Goal: Task Accomplishment & Management: Manage account settings

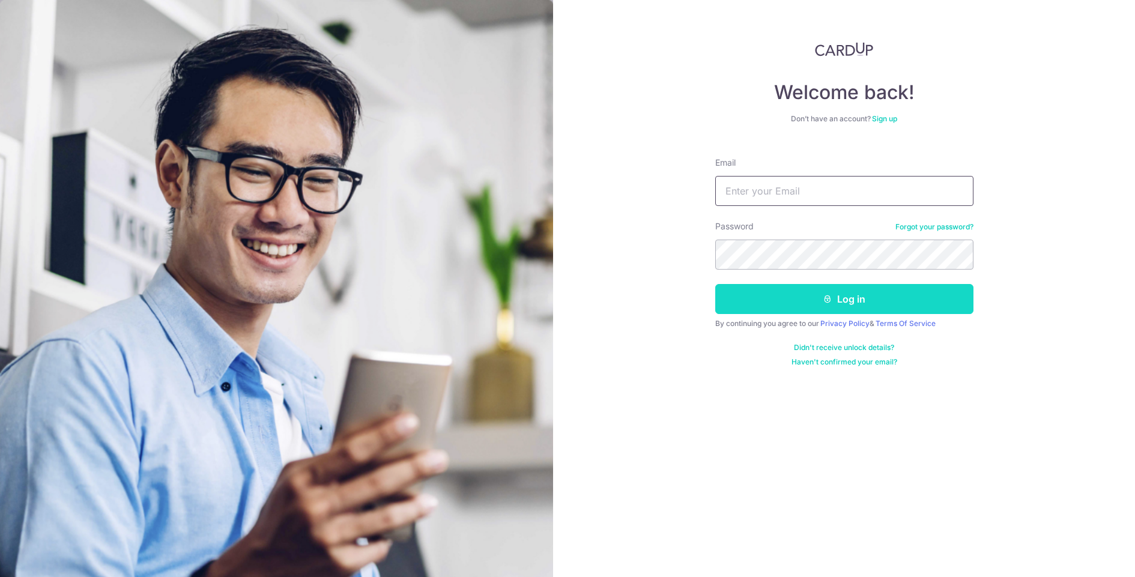
type input "782549927@qq.com"
click at [801, 300] on button "Log in" at bounding box center [844, 299] width 258 height 30
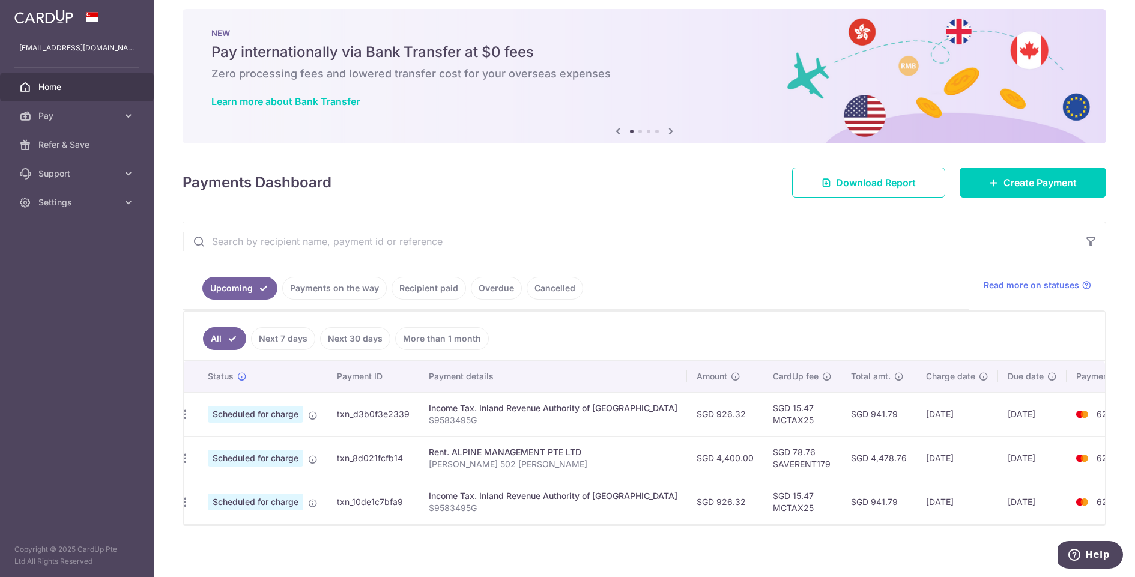
scroll to position [0, 11]
click at [71, 111] on span "Pay" at bounding box center [77, 116] width 79 height 12
click at [92, 144] on span "Payments" at bounding box center [77, 145] width 79 height 12
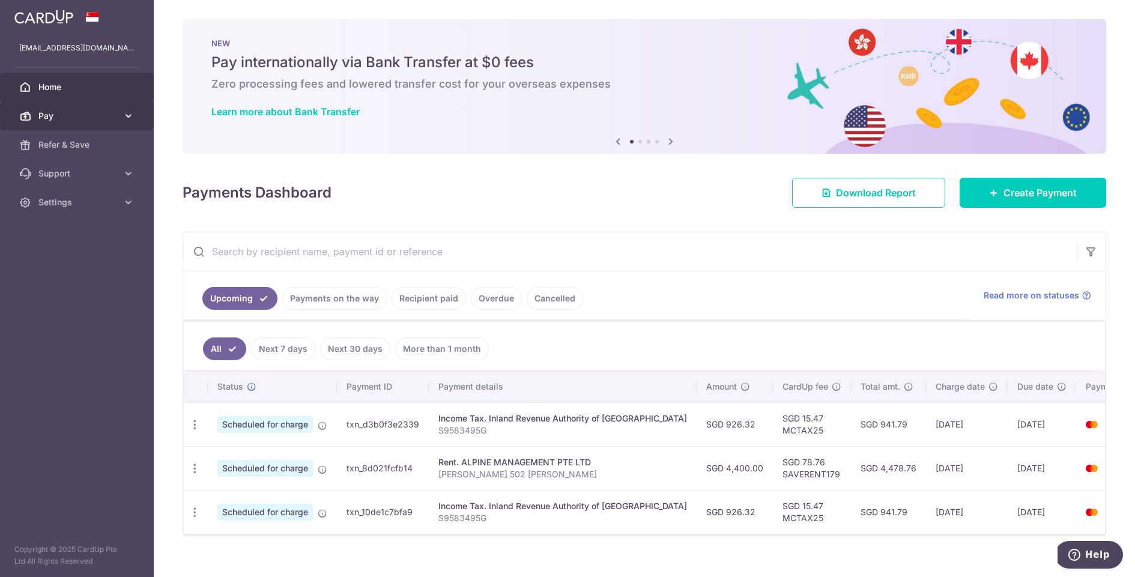
click at [89, 108] on link "Pay" at bounding box center [77, 116] width 154 height 29
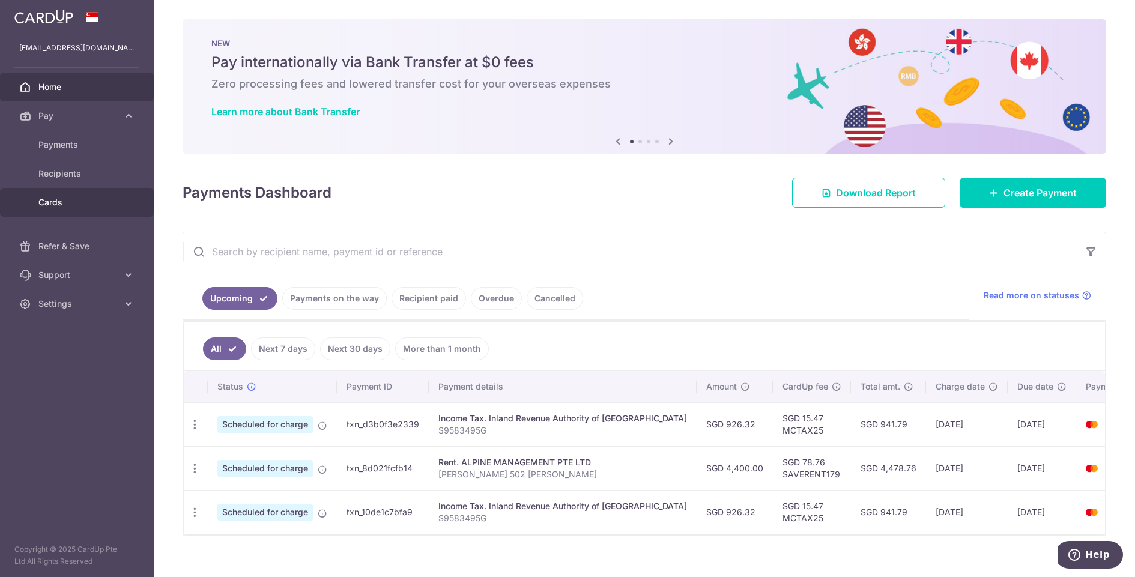
click at [78, 210] on link "Cards" at bounding box center [77, 202] width 154 height 29
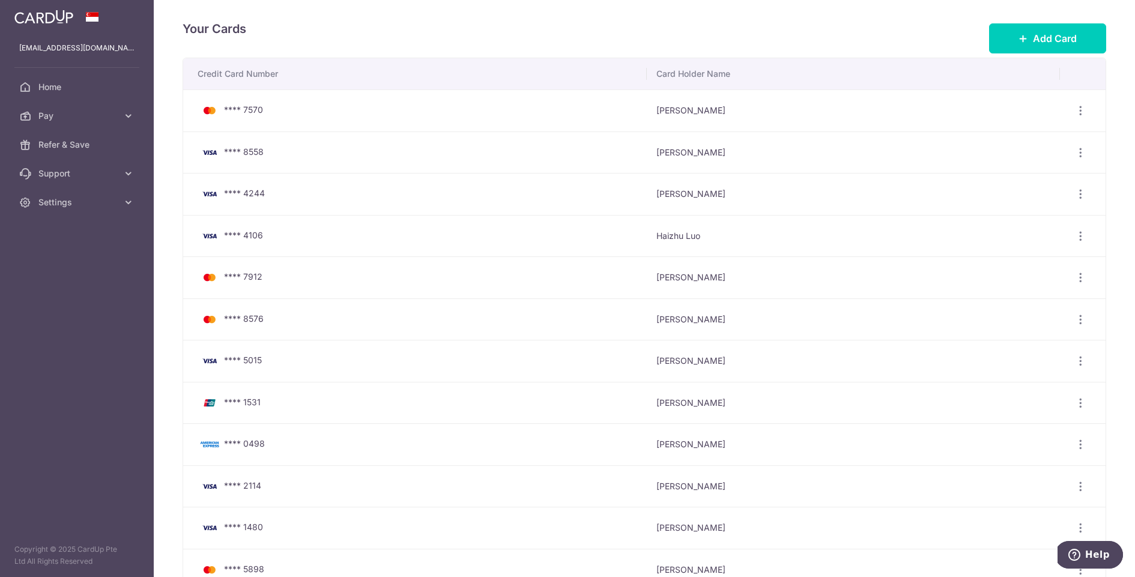
scroll to position [257, 0]
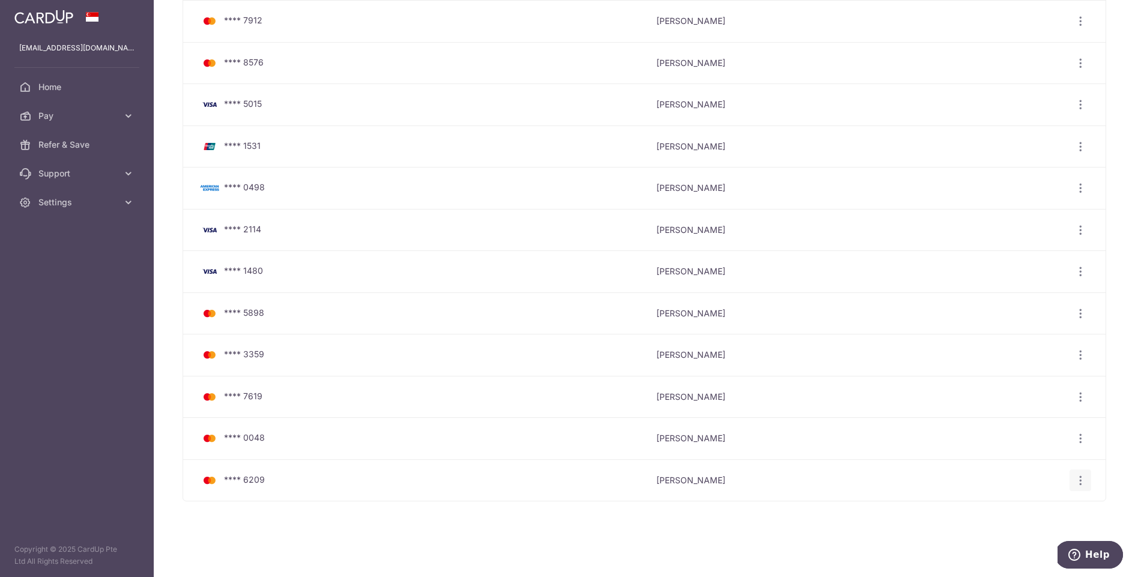
click at [1083, 475] on icon "button" at bounding box center [1081, 481] width 13 height 13
click at [1024, 514] on span "View/Edit" at bounding box center [1041, 513] width 82 height 14
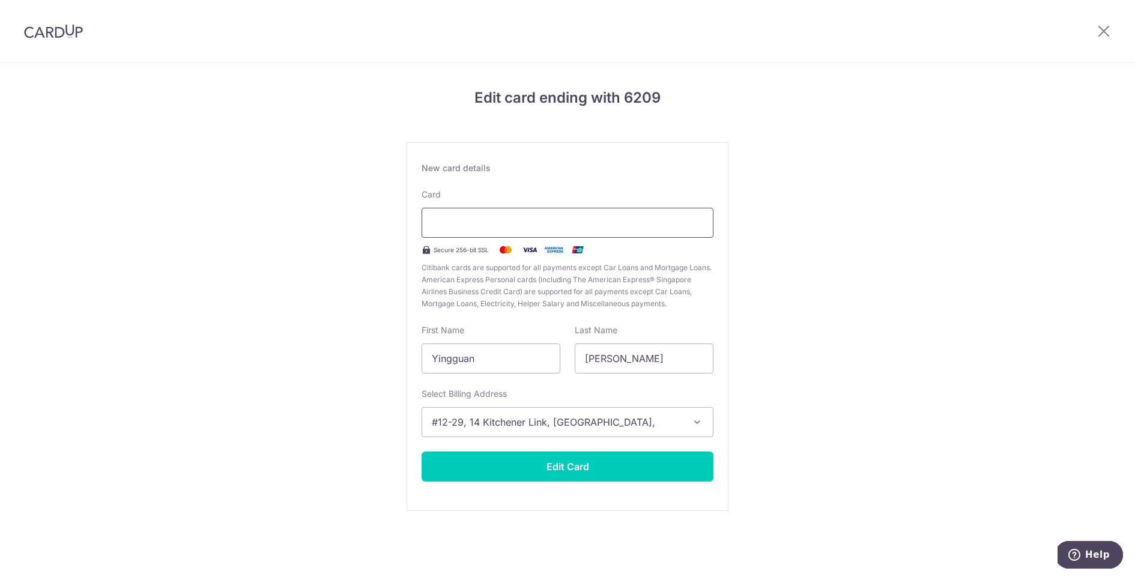
drag, startPoint x: 573, startPoint y: 246, endPoint x: 591, endPoint y: 233, distance: 21.5
click at [572, 246] on img at bounding box center [578, 250] width 24 height 14
click at [615, 214] on div at bounding box center [568, 223] width 292 height 30
click at [483, 359] on input "Yingguan" at bounding box center [491, 359] width 139 height 30
drag, startPoint x: 819, startPoint y: 357, endPoint x: 658, endPoint y: 426, distance: 175.2
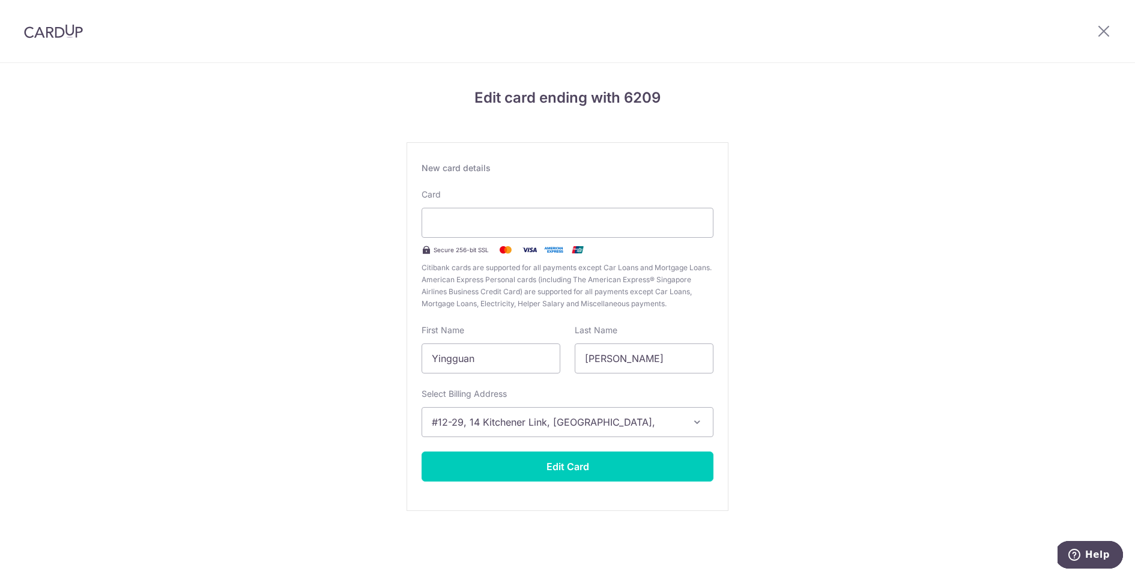
click at [819, 357] on div "Edit card ending with 6209 New card details Card Secure 256-bit SSL Citibank ca…" at bounding box center [567, 315] width 1135 height 505
click at [625, 466] on button "Edit Card" at bounding box center [568, 467] width 292 height 30
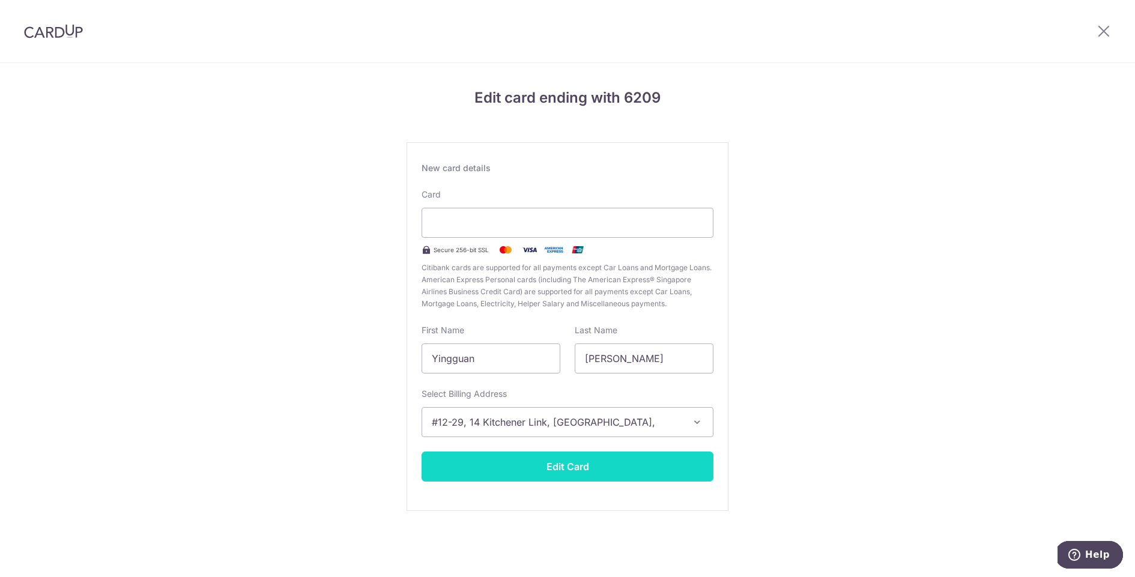
click at [590, 472] on button "Edit Card" at bounding box center [568, 467] width 292 height 30
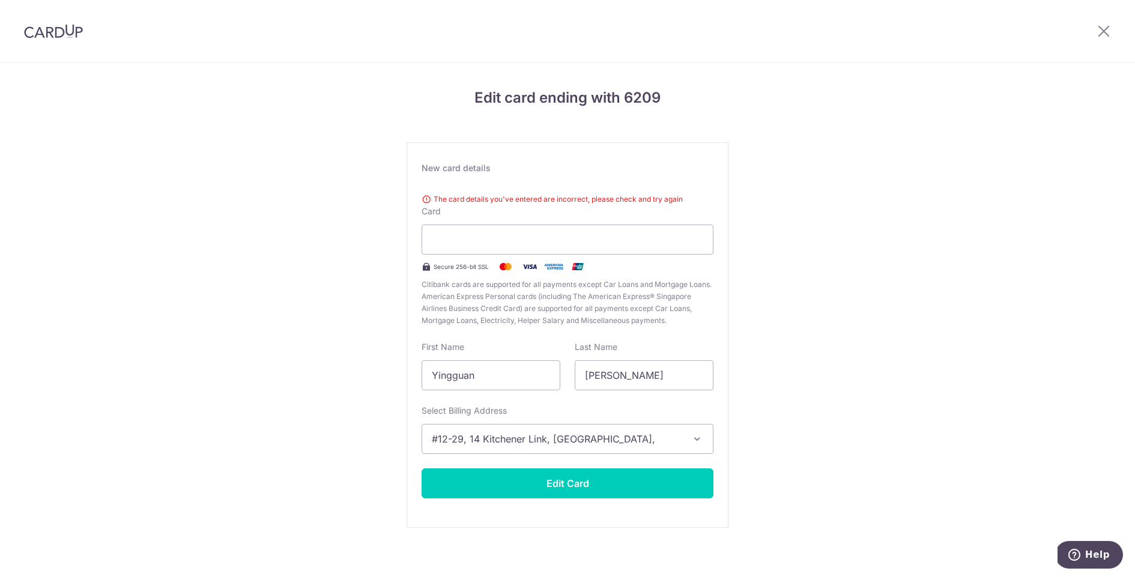
scroll to position [5, 0]
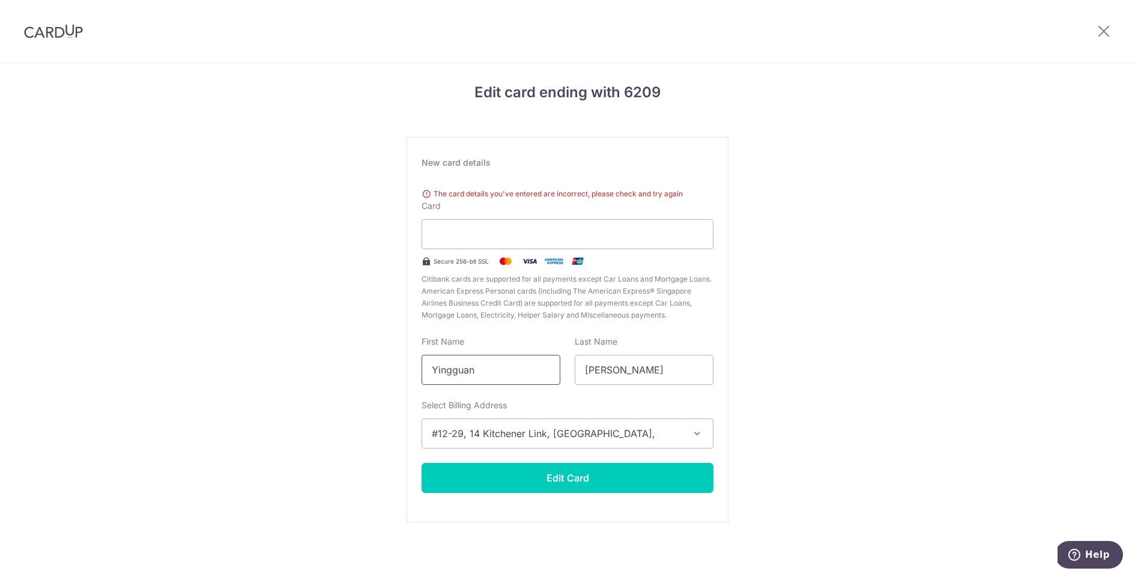
click at [494, 371] on input "Yingguan" at bounding box center [491, 370] width 139 height 30
type input "Regan"
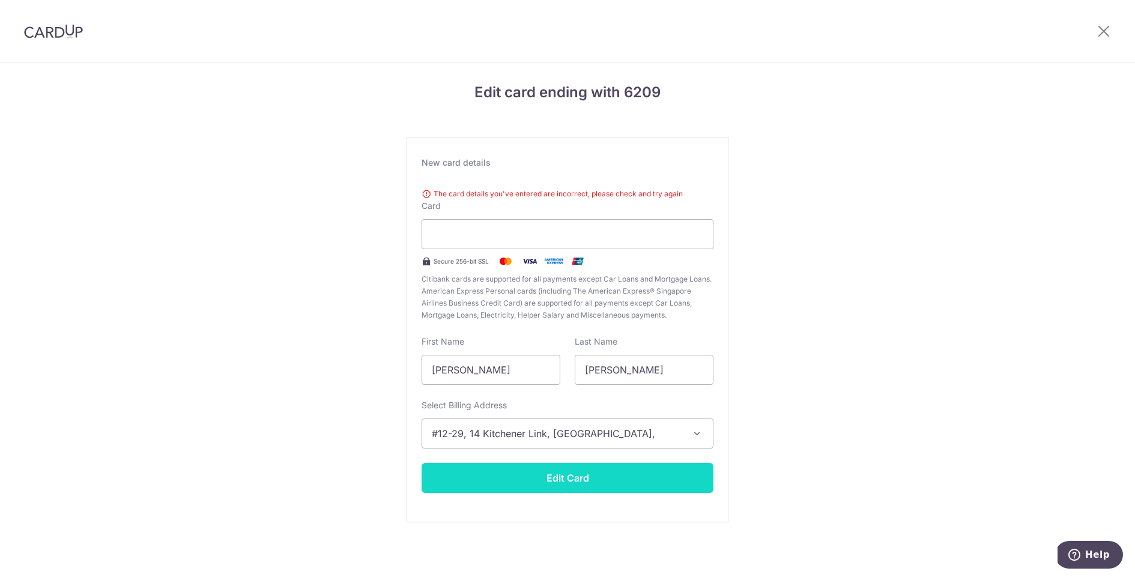
click at [558, 480] on button "Edit Card" at bounding box center [568, 478] width 292 height 30
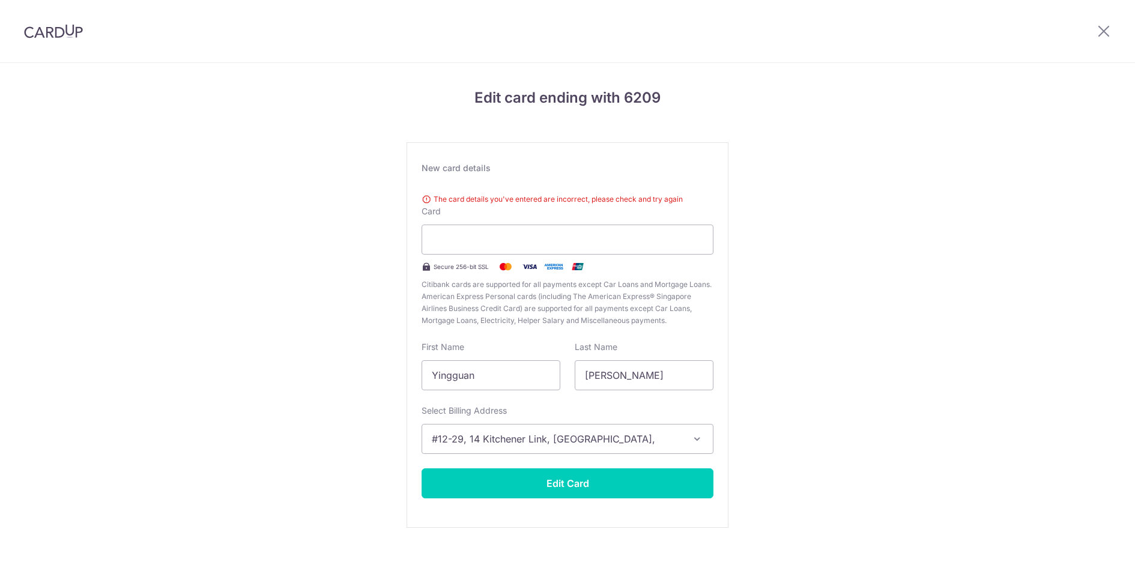
scroll to position [5, 0]
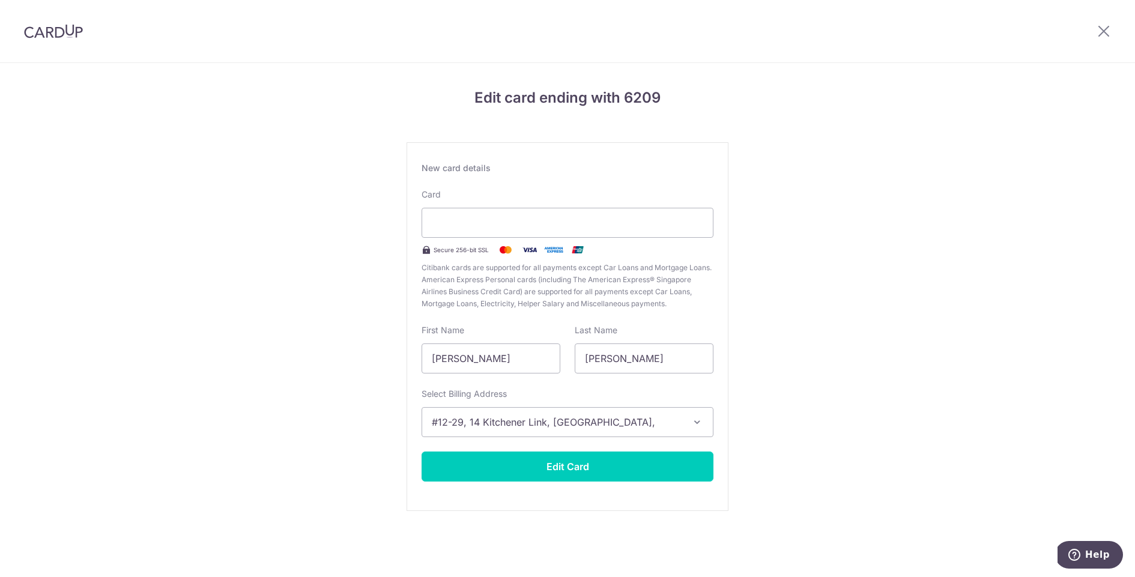
drag, startPoint x: 1096, startPoint y: 5, endPoint x: 1096, endPoint y: 30, distance: 24.6
click at [1096, 10] on div at bounding box center [1104, 31] width 62 height 62
click at [1096, 31] on div at bounding box center [1104, 31] width 62 height 62
click at [1102, 28] on icon at bounding box center [1104, 30] width 14 height 15
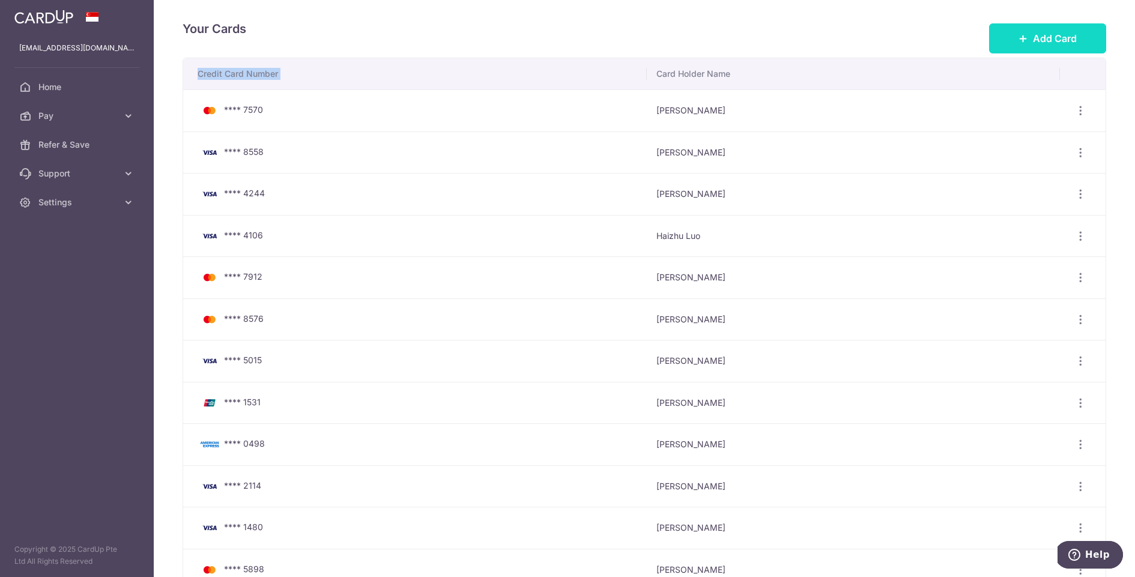
drag, startPoint x: 1036, startPoint y: 65, endPoint x: 1047, endPoint y: 42, distance: 25.5
click at [1044, 48] on div "Your Cards Add Card Credit Card Number Card Holder Name **** 7570 Yingguan Xu V…" at bounding box center [645, 288] width 982 height 577
click at [1047, 42] on span "Add Card" at bounding box center [1055, 38] width 44 height 14
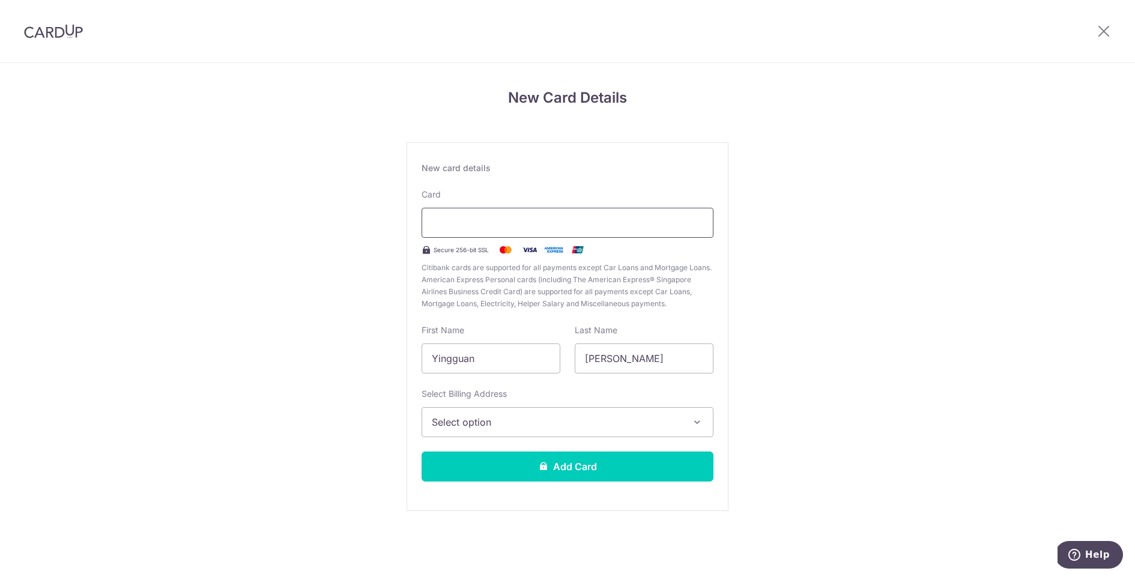
click at [690, 229] on div at bounding box center [568, 223] width 292 height 30
click at [711, 218] on div at bounding box center [568, 223] width 292 height 30
click at [512, 366] on input "Yingguan" at bounding box center [491, 359] width 139 height 30
type input "Regan"
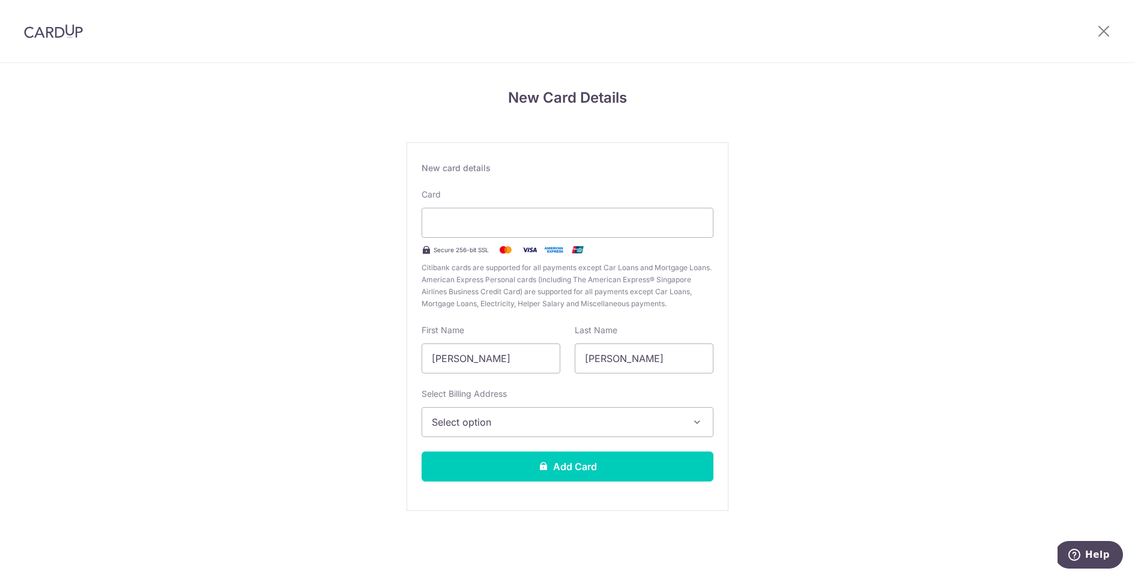
click at [398, 406] on div "New Card Details New card details Card Secure 256-bit SSL Citibank cards are su…" at bounding box center [567, 315] width 1135 height 505
click at [436, 413] on button "Select option" at bounding box center [568, 422] width 292 height 30
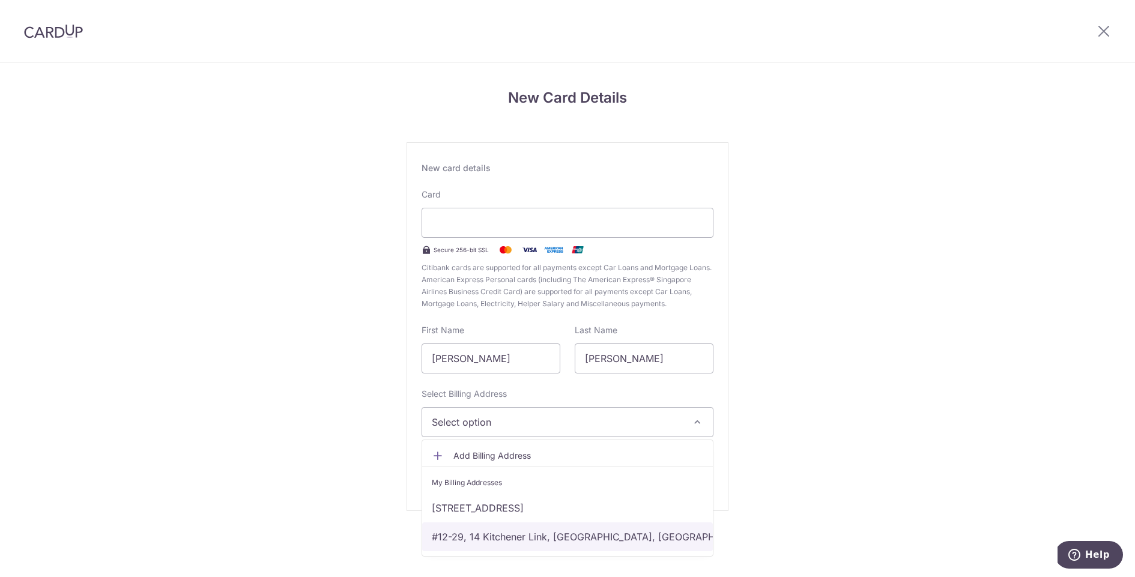
click at [520, 531] on link "#12-29, 14 Kitchener Link, Singapore, Singapore, Singapore-207223" at bounding box center [567, 537] width 291 height 29
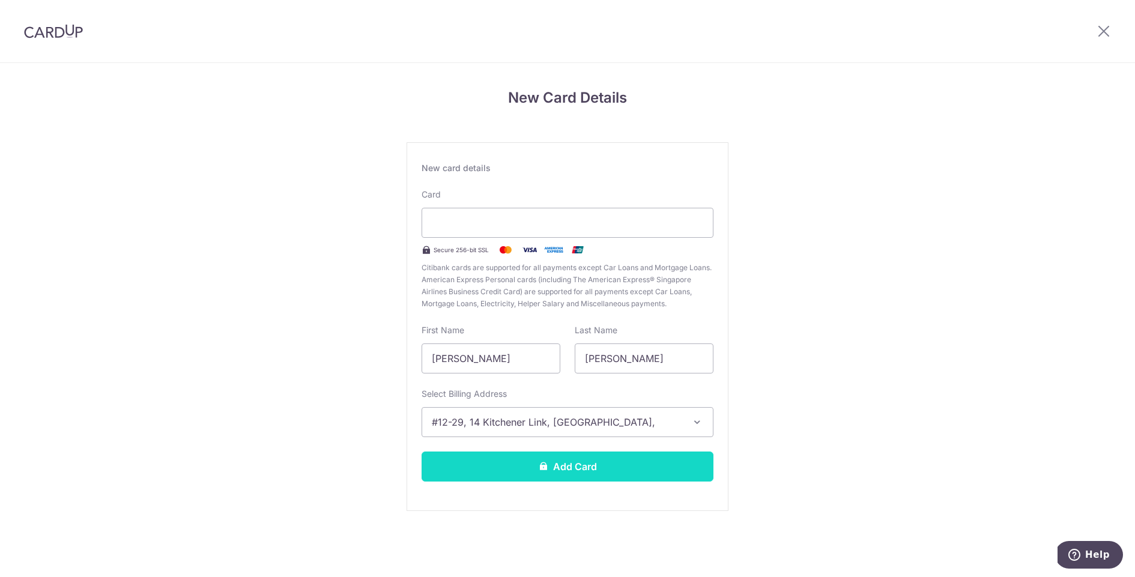
click at [564, 464] on button "Add Card" at bounding box center [568, 467] width 292 height 30
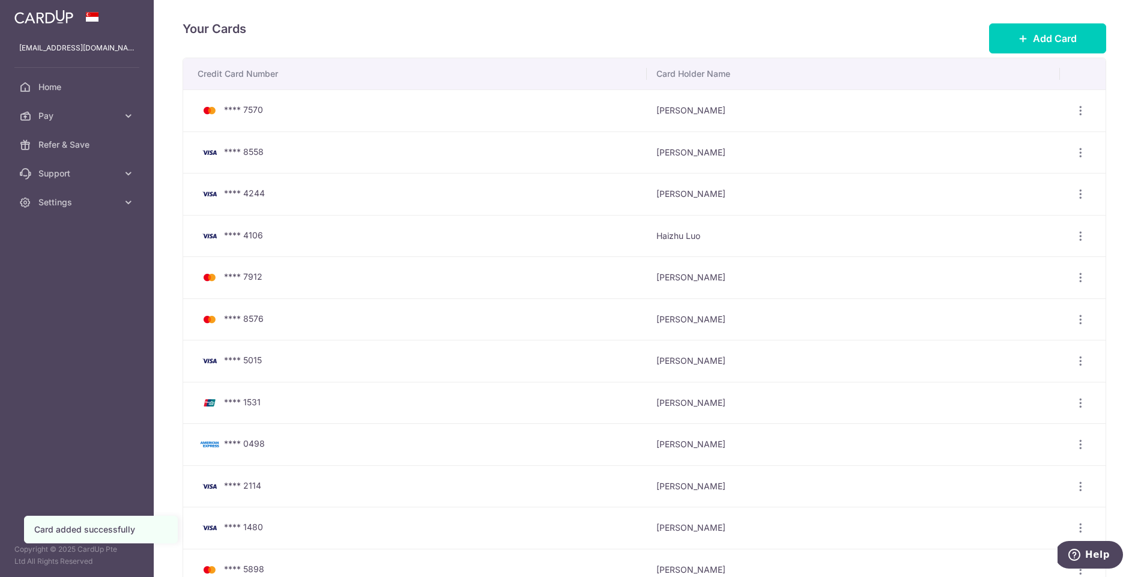
scroll to position [298, 0]
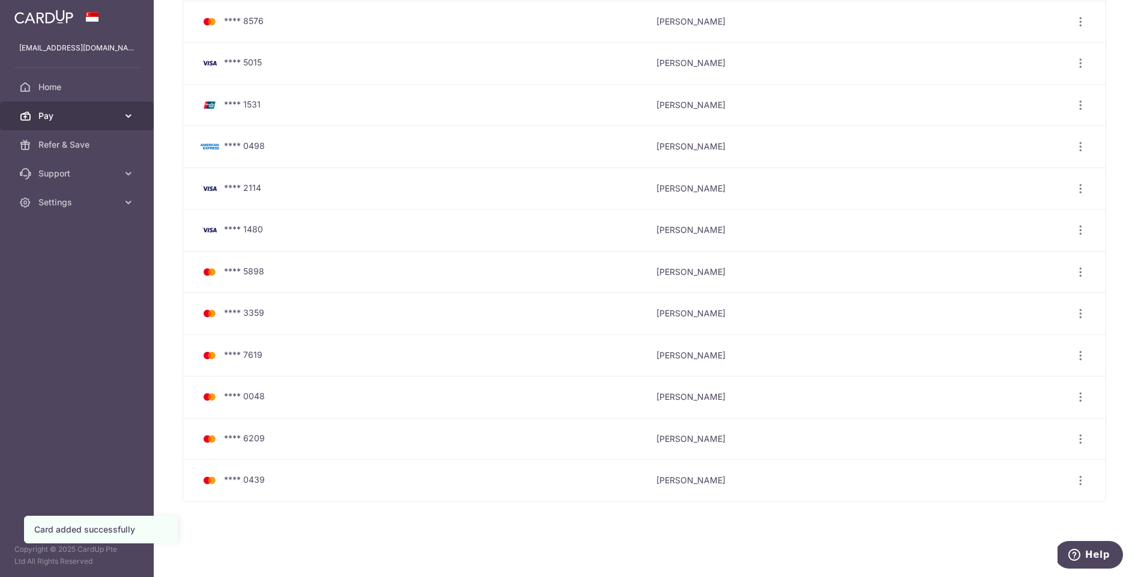
click at [71, 121] on span "Pay" at bounding box center [77, 116] width 79 height 12
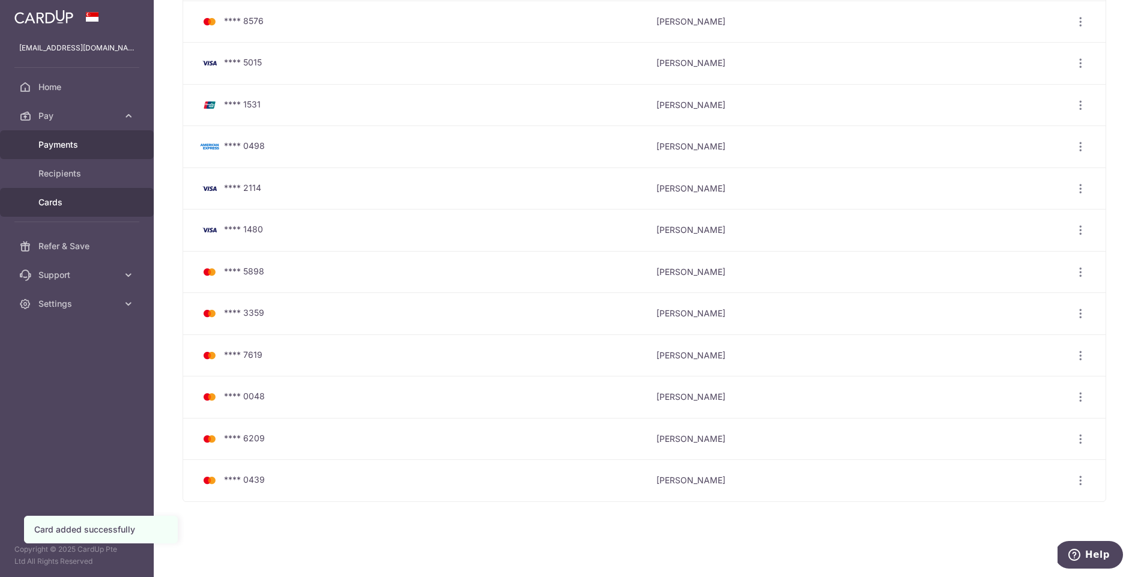
click at [70, 151] on link "Payments" at bounding box center [77, 144] width 154 height 29
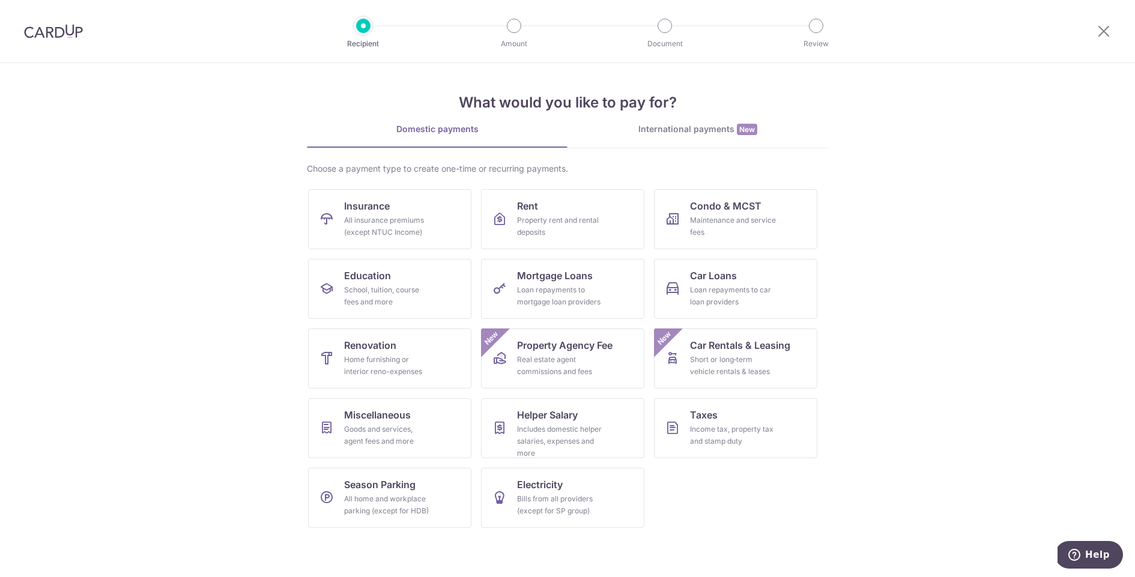
click at [62, 33] on img at bounding box center [53, 31] width 59 height 14
click at [556, 213] on link "Rent Property rent and rental deposits" at bounding box center [562, 219] width 163 height 60
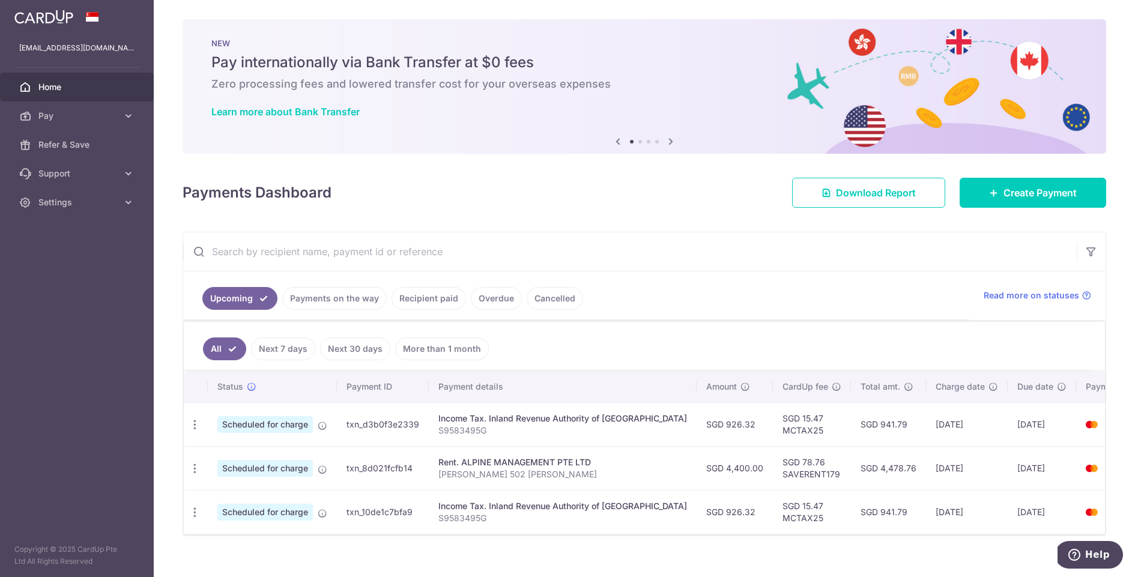
click at [786, 266] on input "text" at bounding box center [630, 251] width 894 height 38
click at [61, 124] on link "Pay" at bounding box center [77, 116] width 154 height 29
click at [76, 118] on span "Pay" at bounding box center [77, 116] width 79 height 12
click at [81, 117] on span "Pay" at bounding box center [77, 116] width 79 height 12
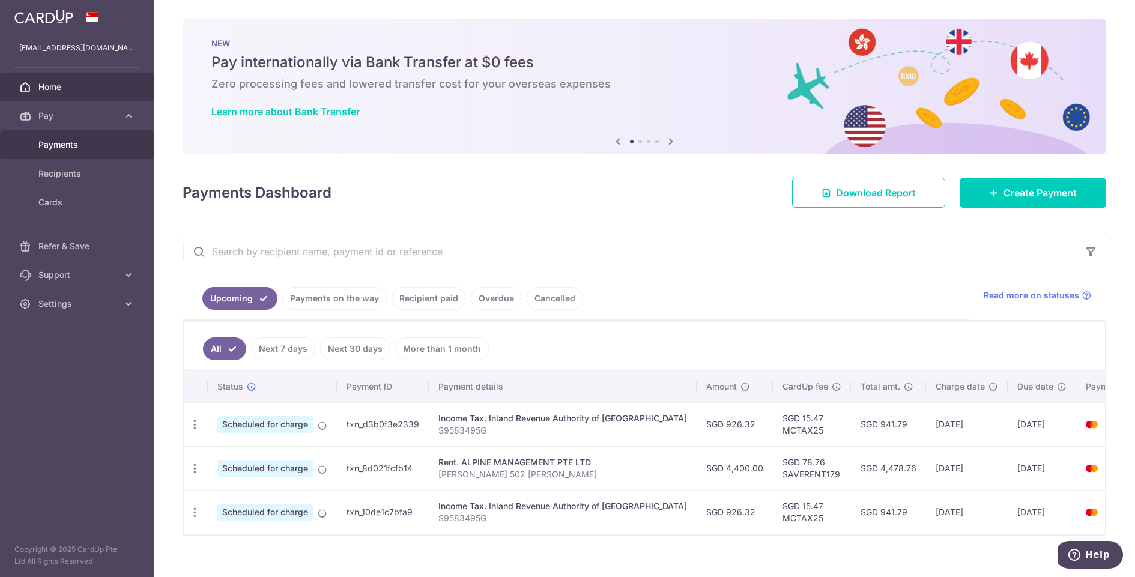
click at [76, 148] on span "Payments" at bounding box center [77, 145] width 79 height 12
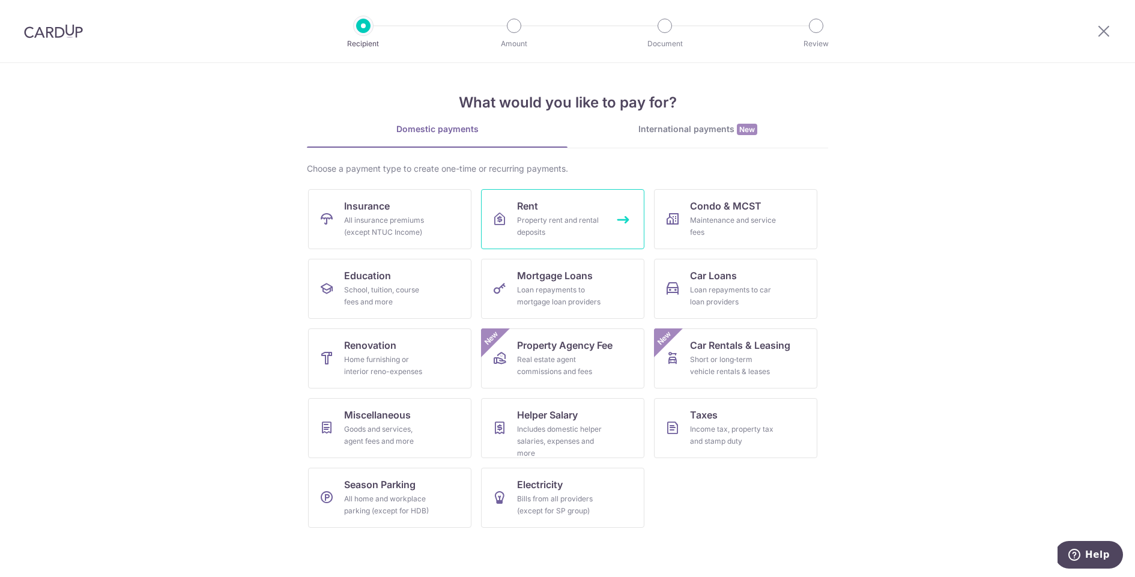
click at [568, 217] on div "Property rent and rental deposits" at bounding box center [560, 226] width 87 height 24
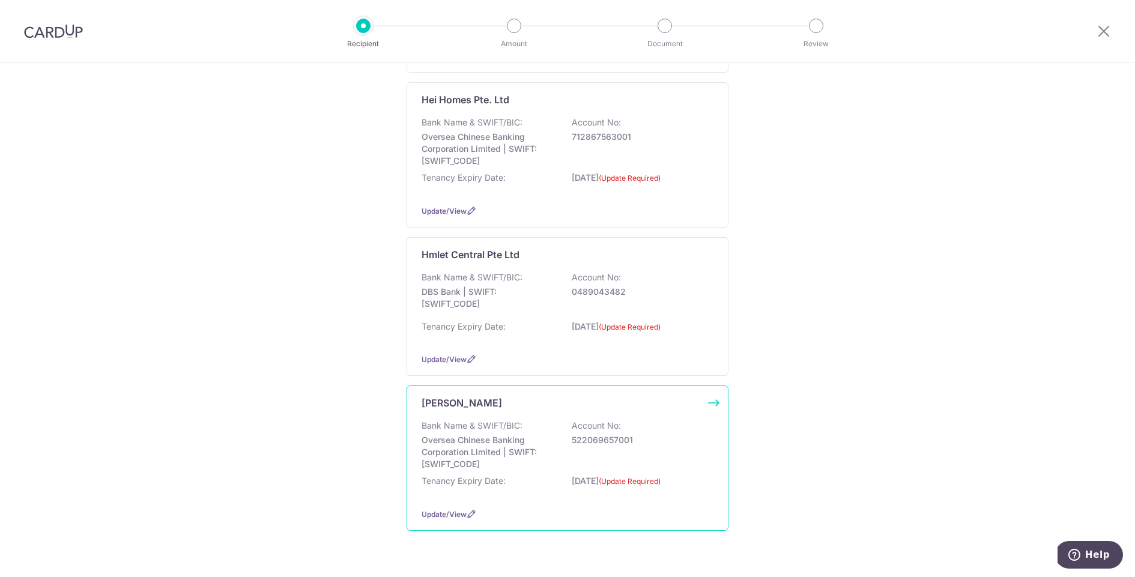
scroll to position [326, 0]
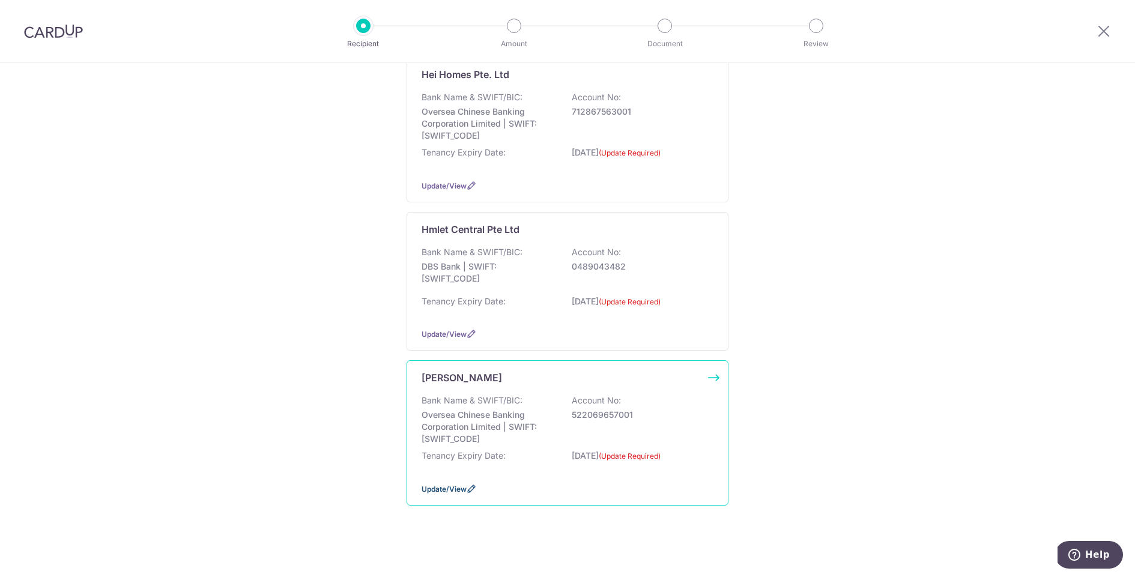
click at [460, 485] on span "Update/View" at bounding box center [444, 489] width 45 height 9
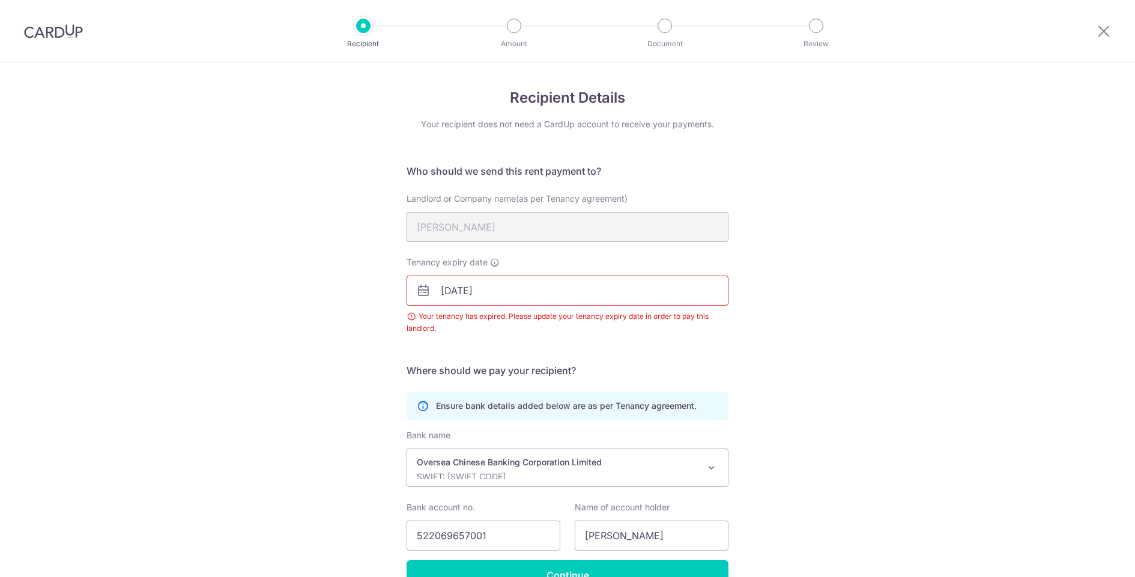
scroll to position [68, 0]
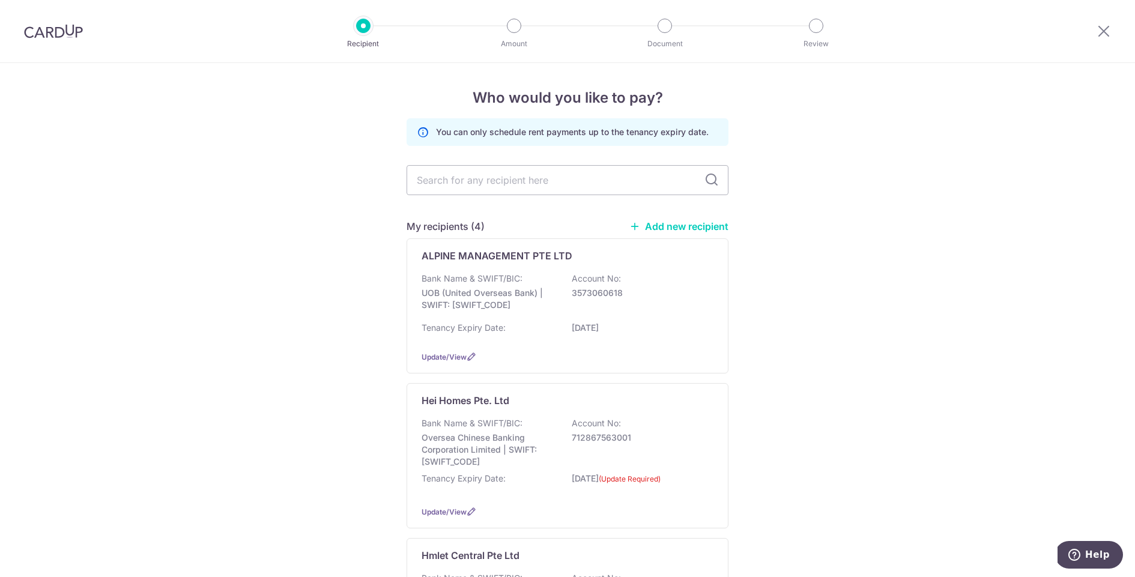
scroll to position [326, 0]
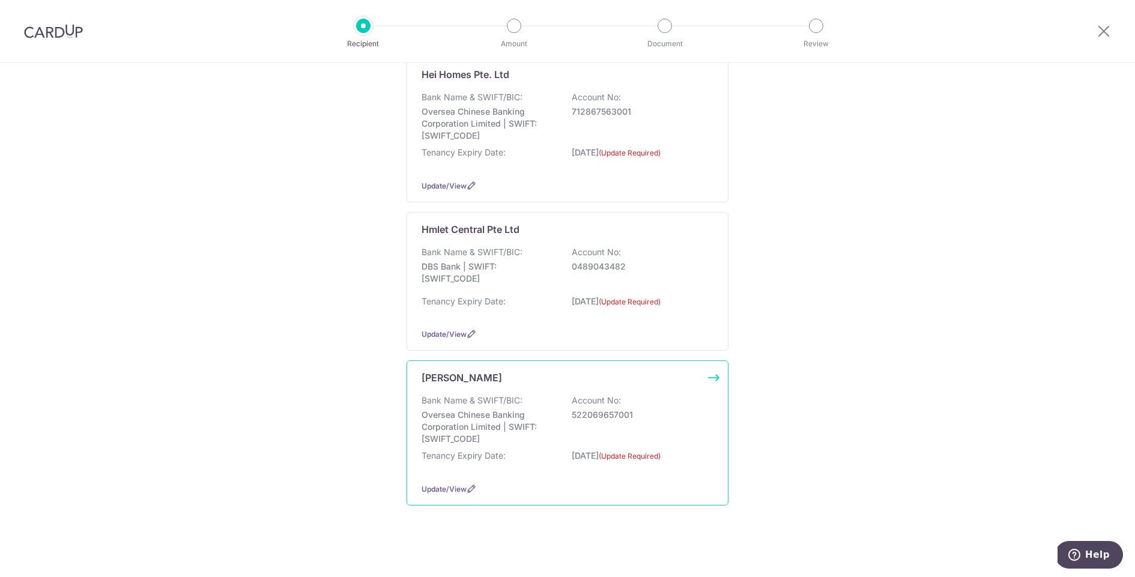
click at [720, 373] on div "[PERSON_NAME] Bank Name & SWIFT/BIC: Oversea Chinese Banking Corporation Limite…" at bounding box center [568, 432] width 322 height 145
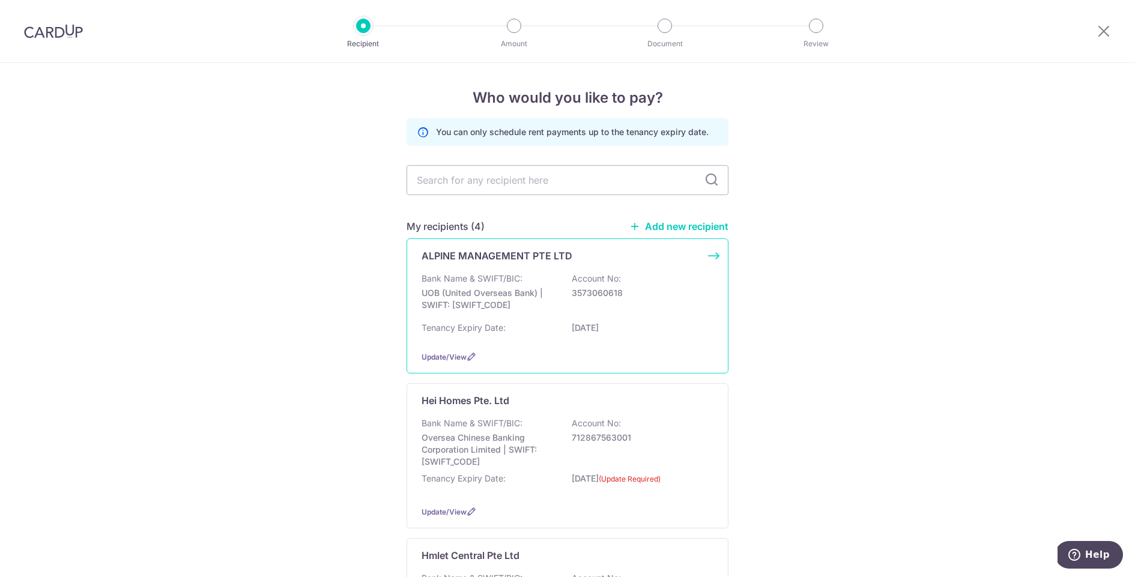
click at [582, 282] on p "Account No:" at bounding box center [596, 279] width 49 height 12
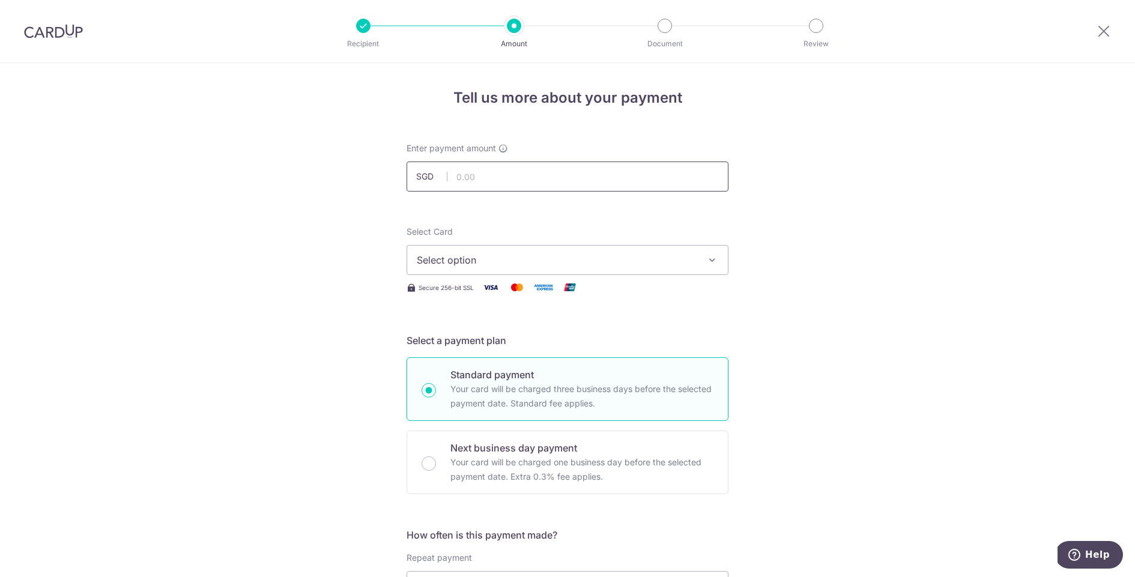
click at [503, 184] on input "text" at bounding box center [568, 177] width 322 height 30
type input "4,400.00"
drag, startPoint x: 515, startPoint y: 234, endPoint x: 507, endPoint y: 255, distance: 22.6
click at [515, 234] on div "Select Card Select option Add credit card Your Cards **** 7570 **** 8558 **** 4…" at bounding box center [568, 250] width 322 height 49
drag, startPoint x: 507, startPoint y: 255, endPoint x: 516, endPoint y: 252, distance: 9.3
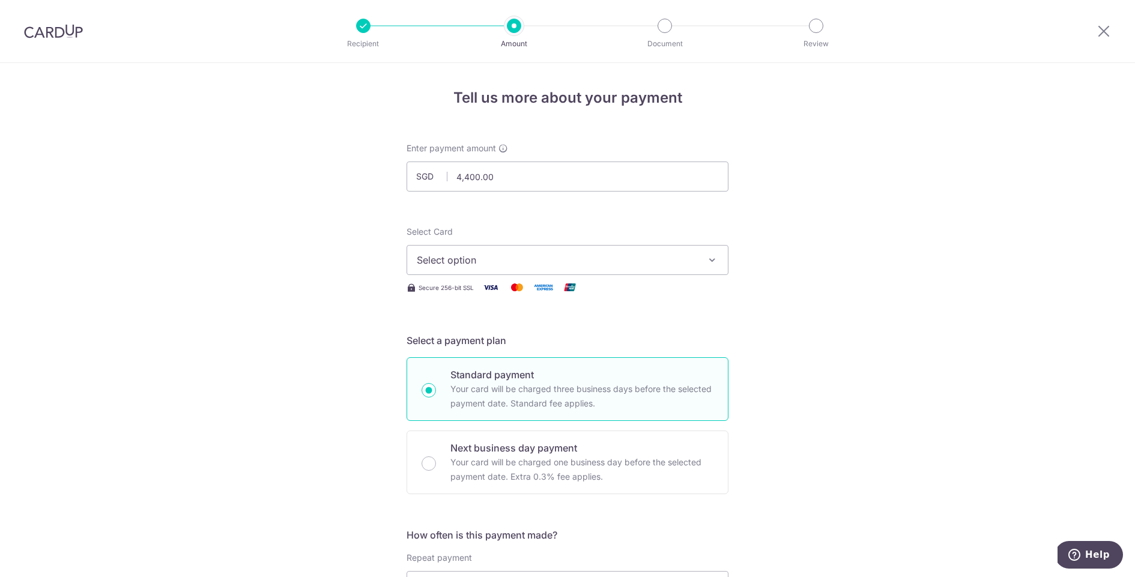
click at [507, 255] on span "Select option" at bounding box center [557, 260] width 280 height 14
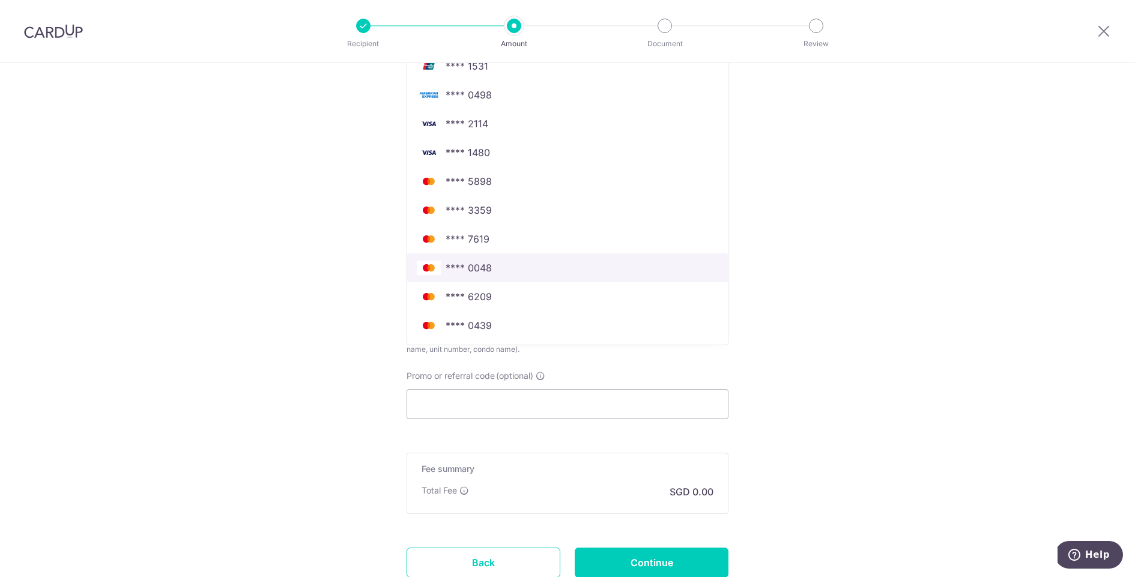
scroll to position [467, 0]
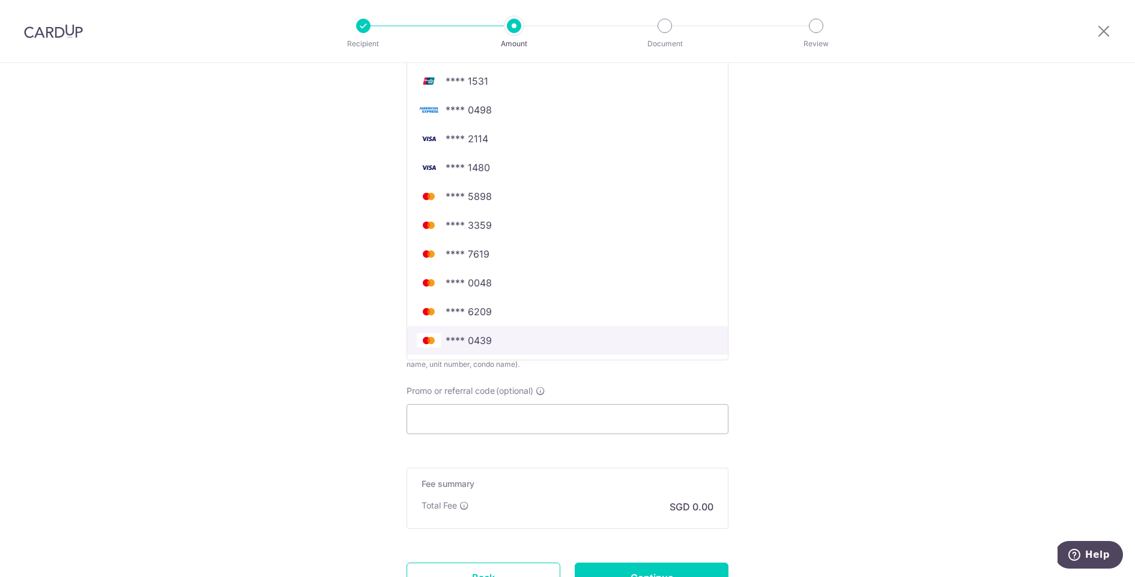
drag, startPoint x: 552, startPoint y: 341, endPoint x: 610, endPoint y: 318, distance: 62.0
click at [551, 341] on span "**** 0439" at bounding box center [568, 340] width 302 height 14
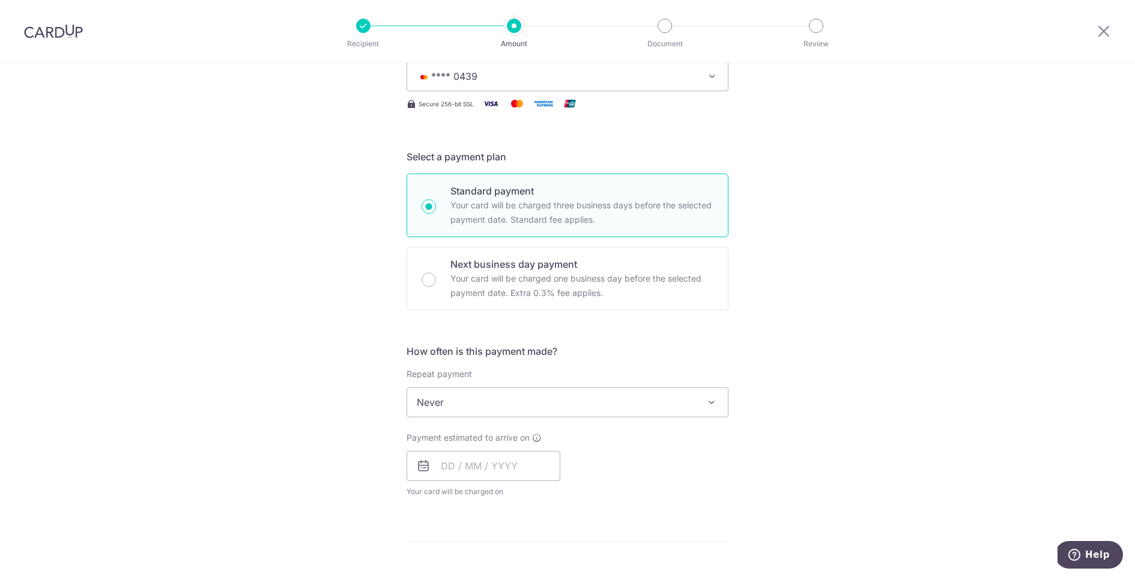
scroll to position [146, 0]
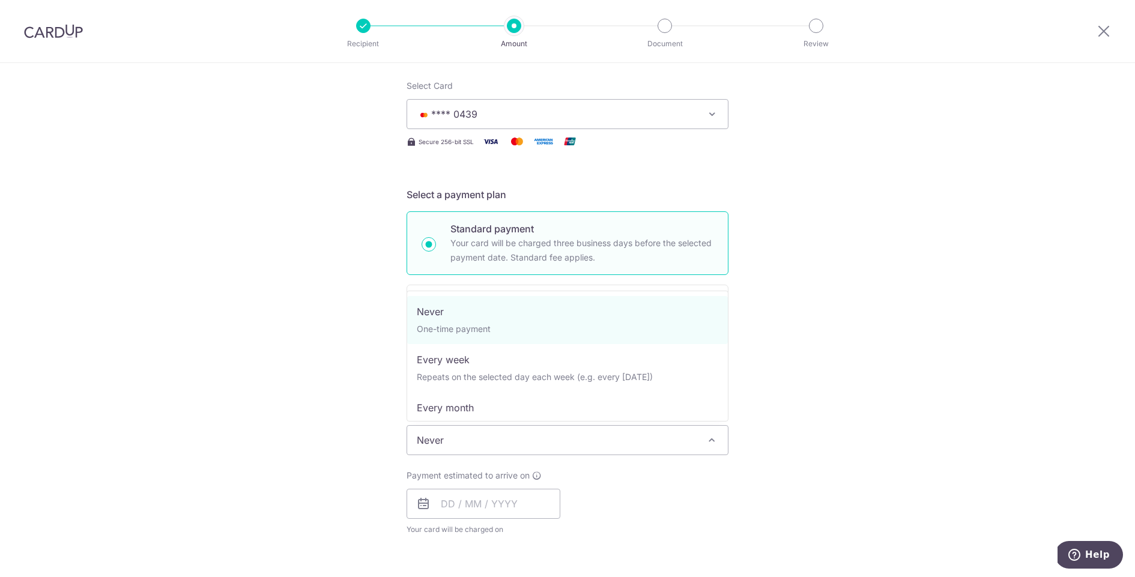
drag, startPoint x: 583, startPoint y: 425, endPoint x: 566, endPoint y: 446, distance: 26.5
click at [583, 426] on span "Never" at bounding box center [567, 440] width 321 height 29
select select "3"
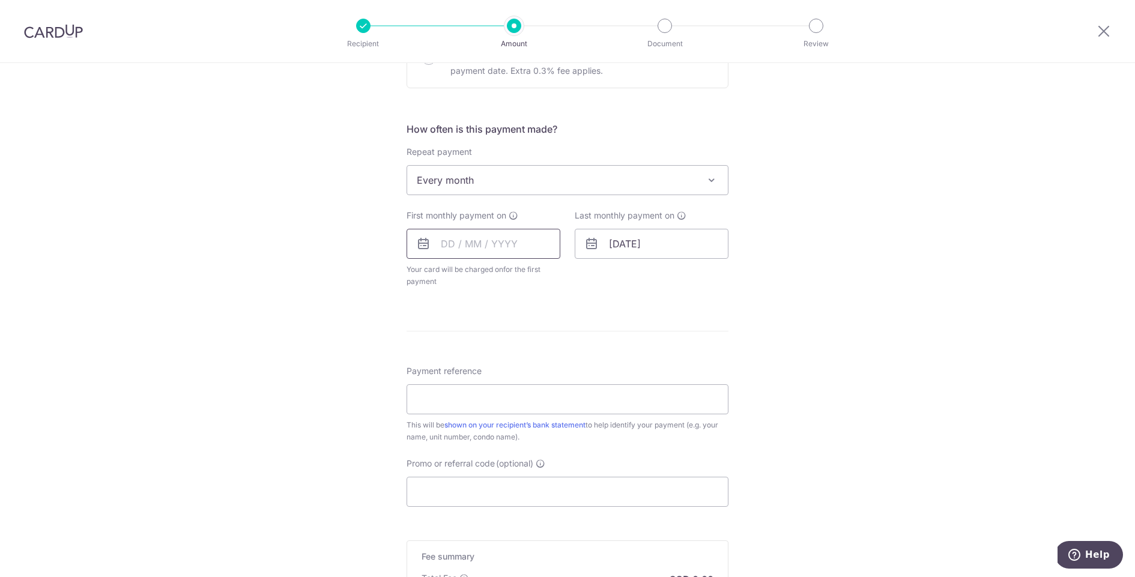
click at [489, 251] on input "text" at bounding box center [484, 244] width 154 height 30
drag, startPoint x: 721, startPoint y: 228, endPoint x: 694, endPoint y: 231, distance: 27.8
click at [716, 229] on input "28/11/2025" at bounding box center [652, 244] width 154 height 30
click at [668, 235] on input "28/11/2025" at bounding box center [652, 244] width 154 height 30
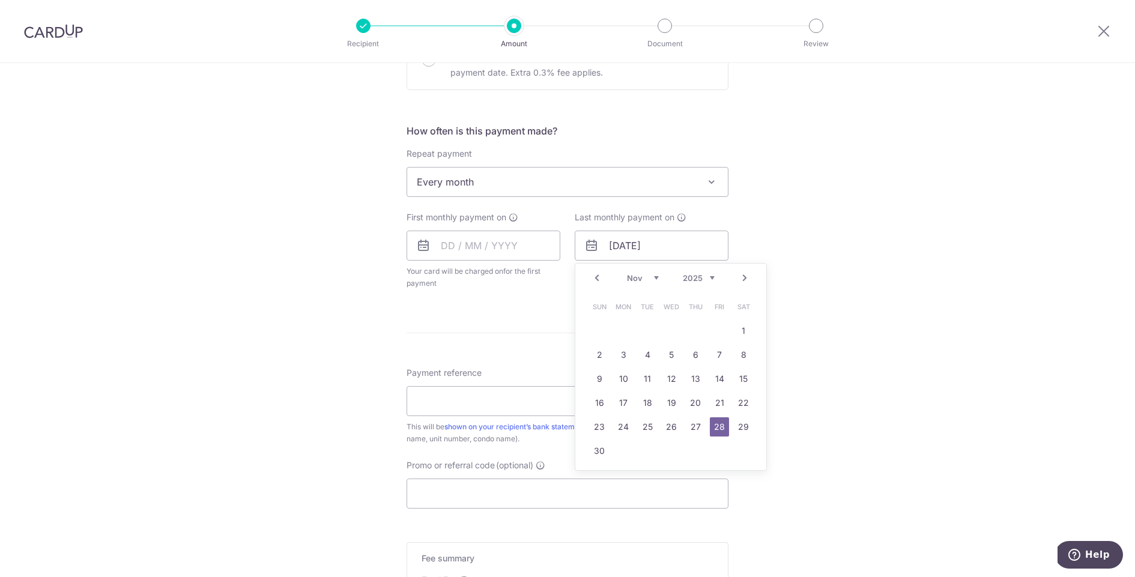
click at [599, 277] on link "Prev" at bounding box center [597, 278] width 14 height 14
click at [741, 288] on div "Prev Next Sep Oct Nov Dec 2025 2026 2027 2028 2029 2030 2031 2032 2033 2034 2035" at bounding box center [670, 283] width 191 height 29
click at [670, 336] on link "1" at bounding box center [671, 333] width 19 height 19
type input "01/10/2025"
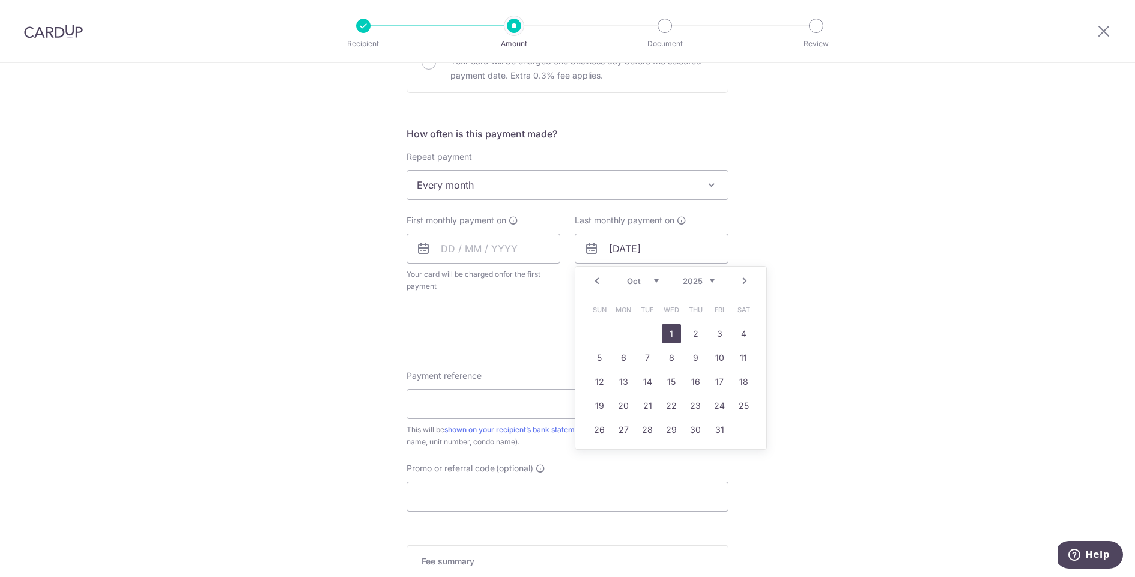
scroll to position [402, 0]
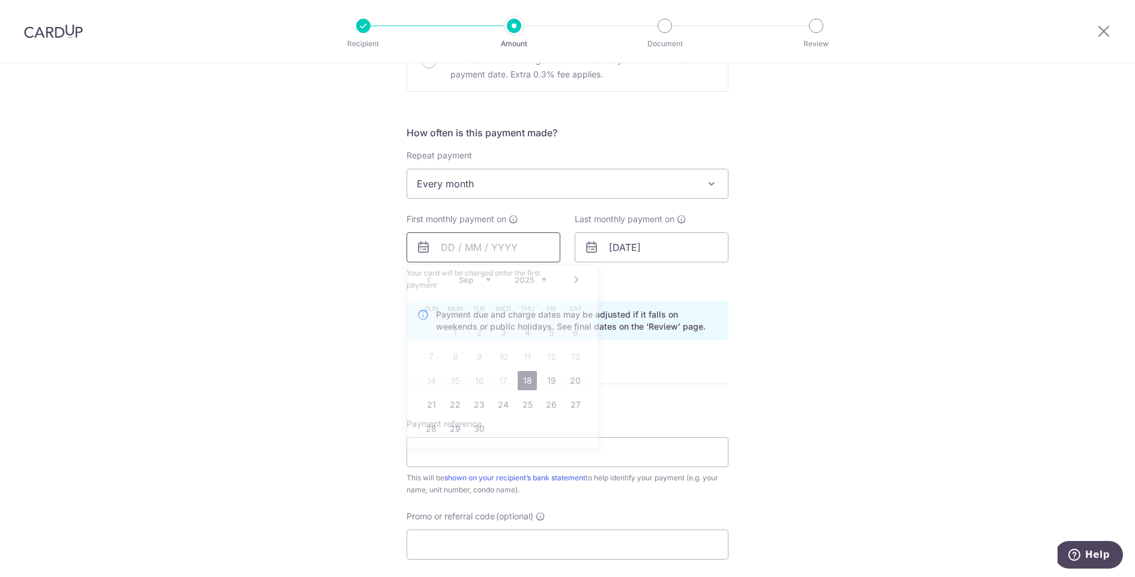
click at [478, 246] on input "text" at bounding box center [484, 247] width 154 height 30
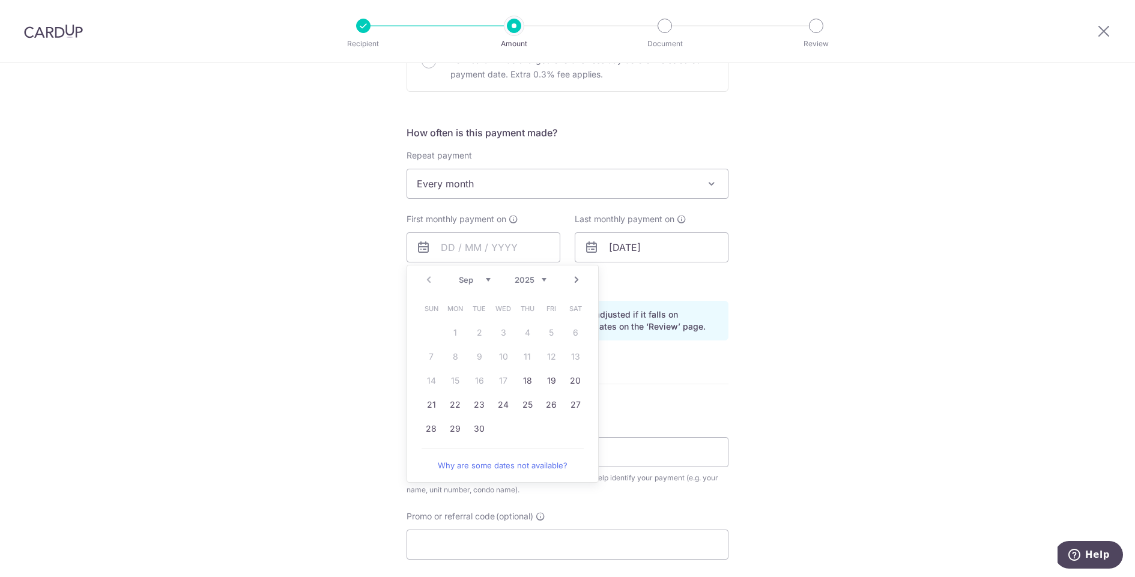
click at [581, 277] on link "Next" at bounding box center [576, 280] width 14 height 14
click at [505, 331] on link "1" at bounding box center [503, 332] width 19 height 19
type input "01/10/2025"
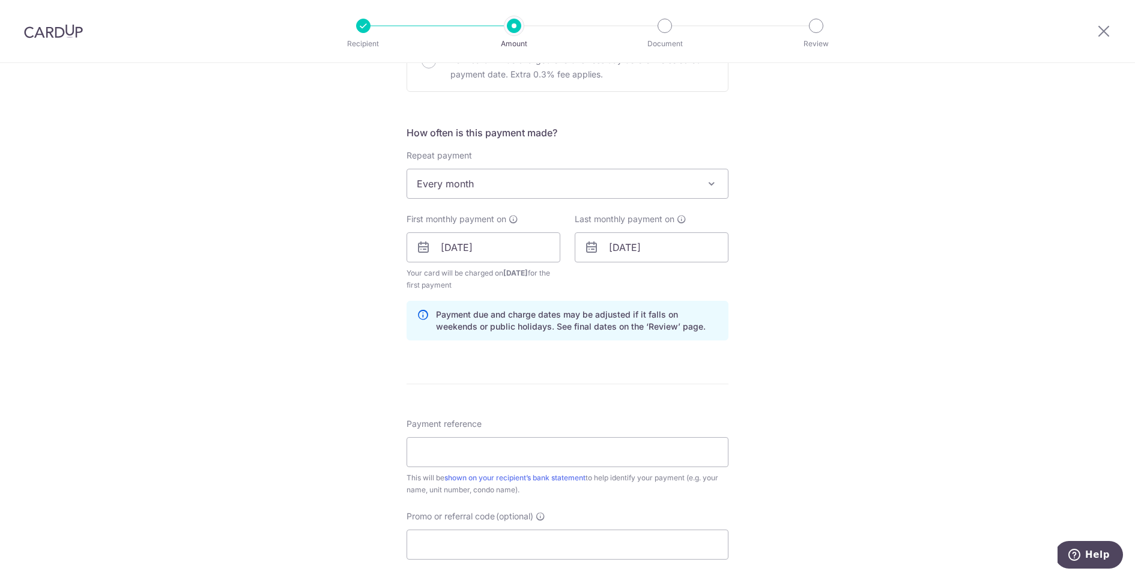
click at [789, 287] on div "Tell us more about your payment Enter payment amount SGD 4,400.00 4400.00 Selec…" at bounding box center [567, 235] width 1135 height 1148
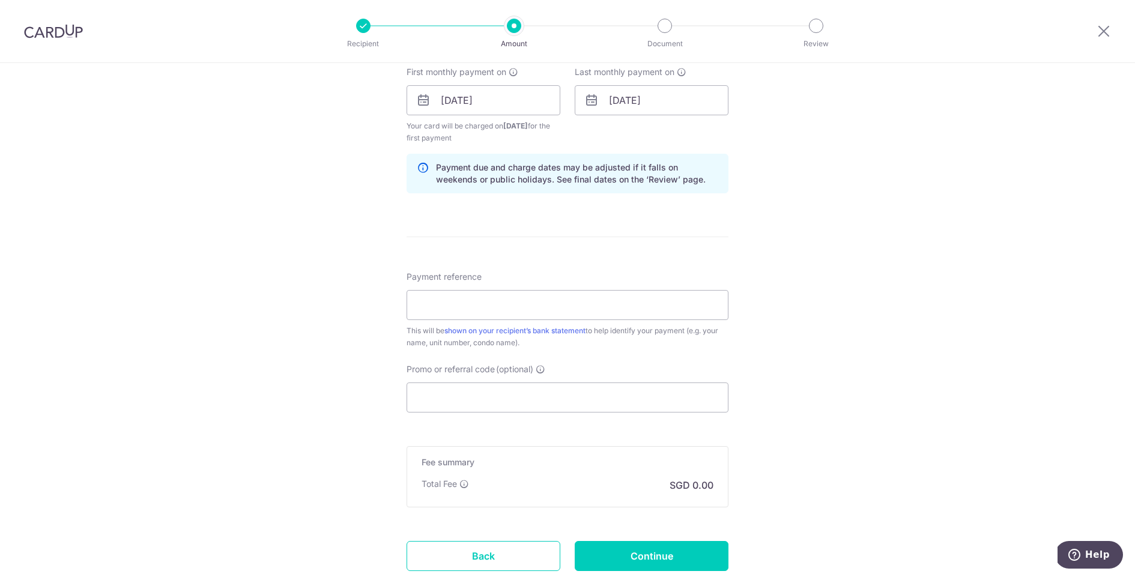
scroll to position [631, 0]
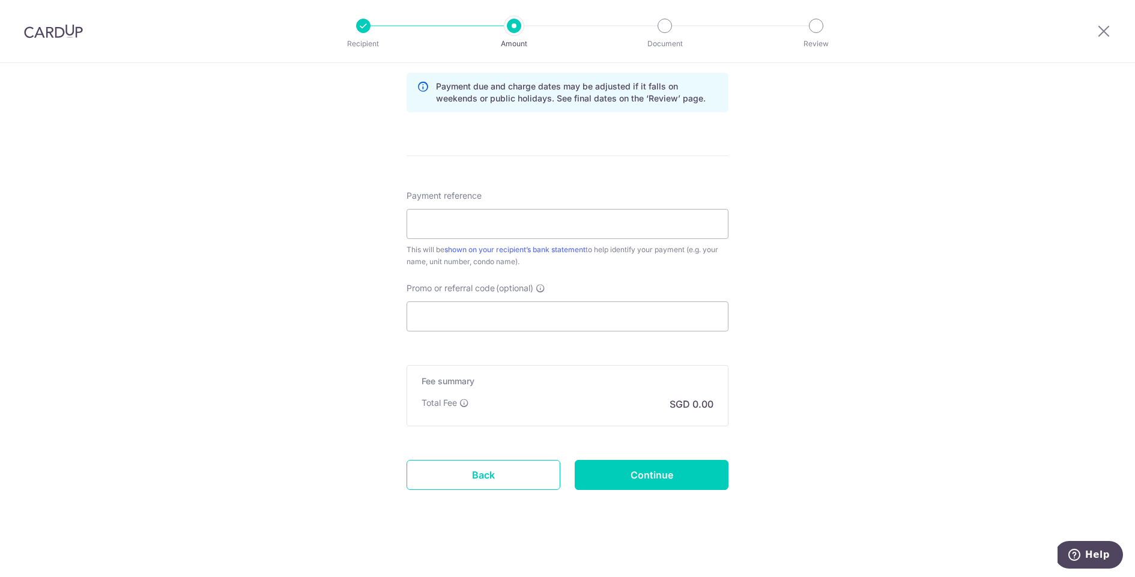
click at [609, 195] on div "Payment reference This will be shown on your recipient’s bank statement to help…" at bounding box center [568, 229] width 322 height 78
click at [601, 228] on input "Payment reference" at bounding box center [568, 224] width 322 height 30
type input "[PERSON_NAME] 502 [PERSON_NAME]"
click at [572, 322] on input "Promo or referral code (optional)" at bounding box center [568, 317] width 322 height 30
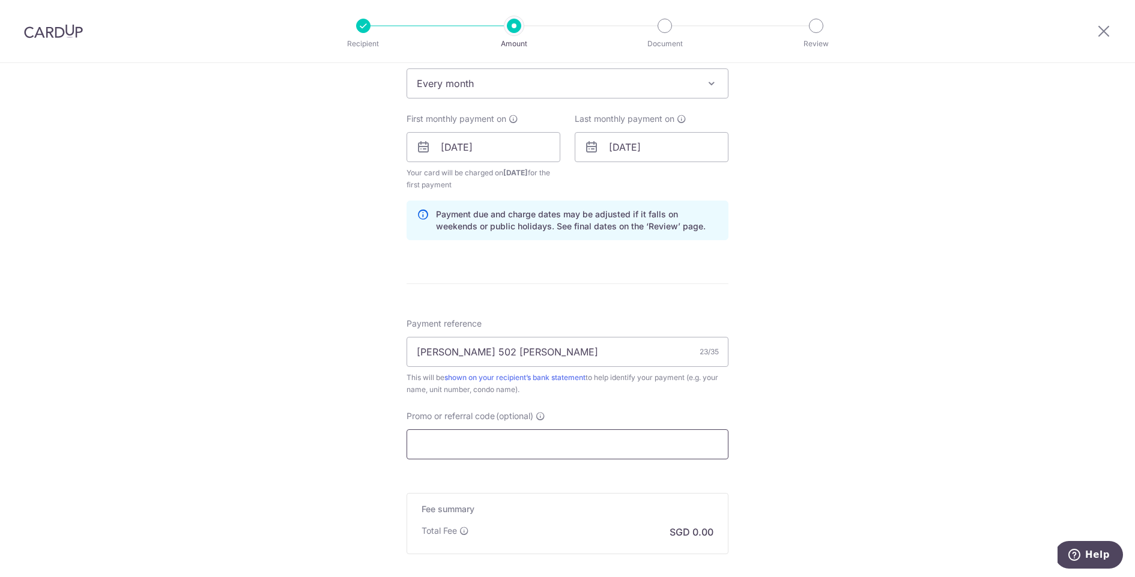
scroll to position [506, 0]
paste input "SAVERENT179"
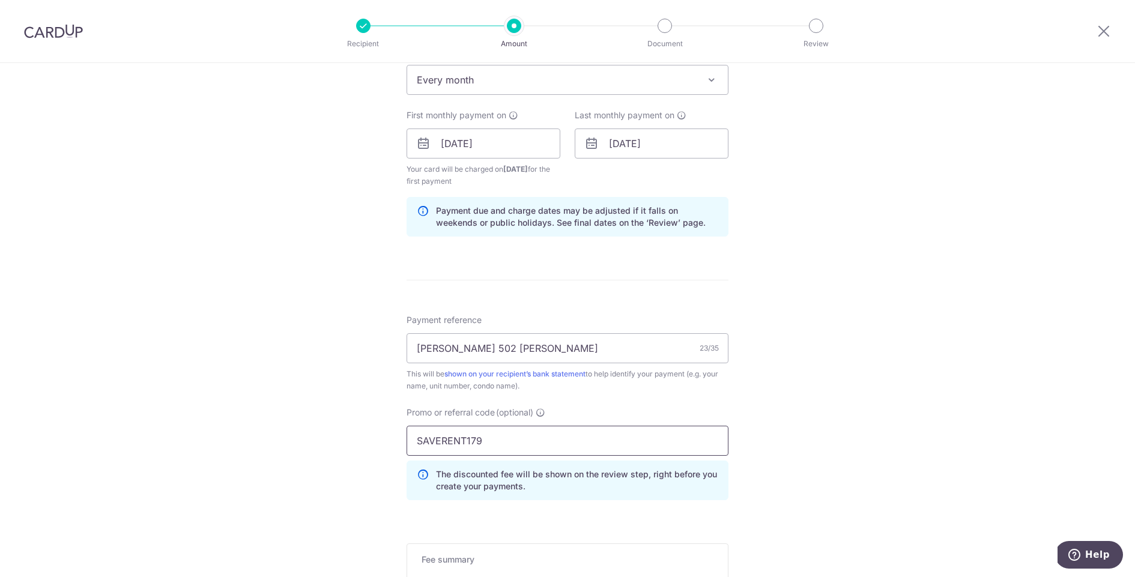
type input "SAVERENT179"
click at [849, 406] on div "Tell us more about your payment Enter payment amount SGD 4,400.00 4400.00 Selec…" at bounding box center [567, 158] width 1135 height 1202
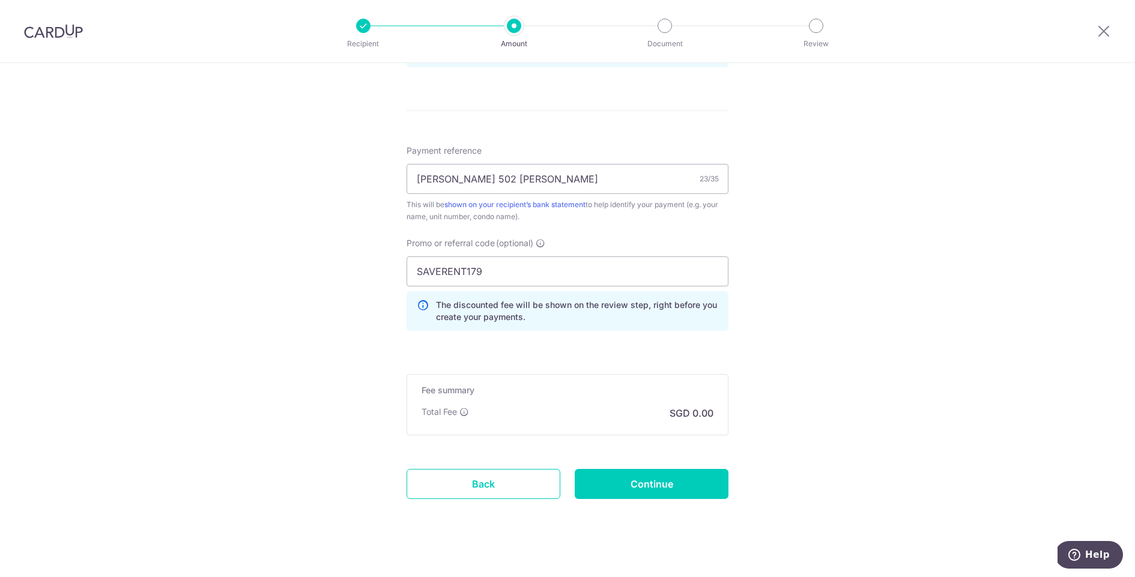
scroll to position [684, 0]
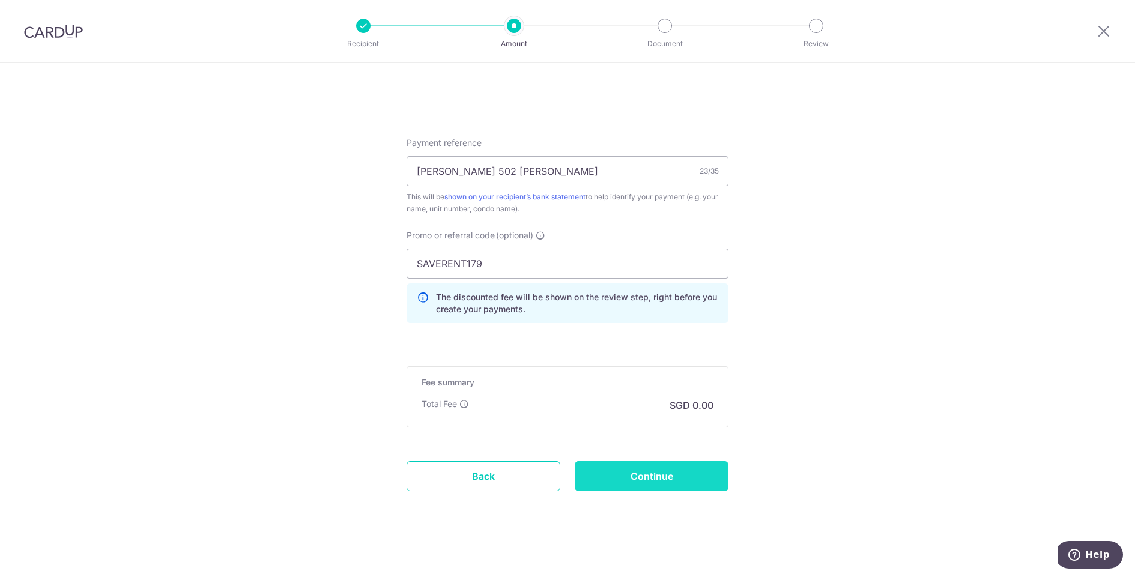
click at [642, 465] on input "Continue" at bounding box center [652, 476] width 154 height 30
type input "Create Schedule"
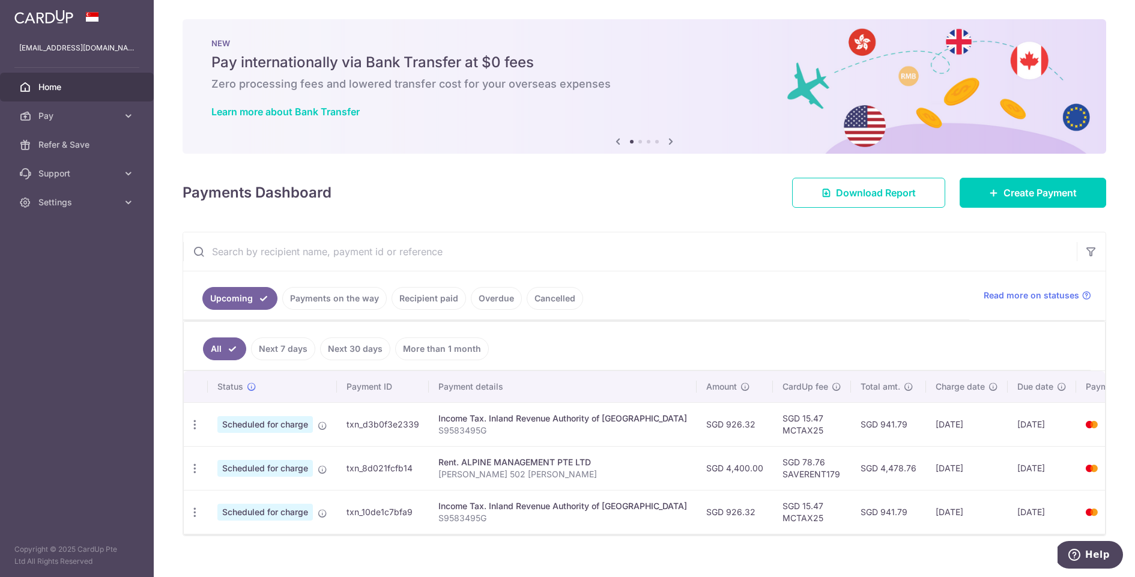
scroll to position [0, 11]
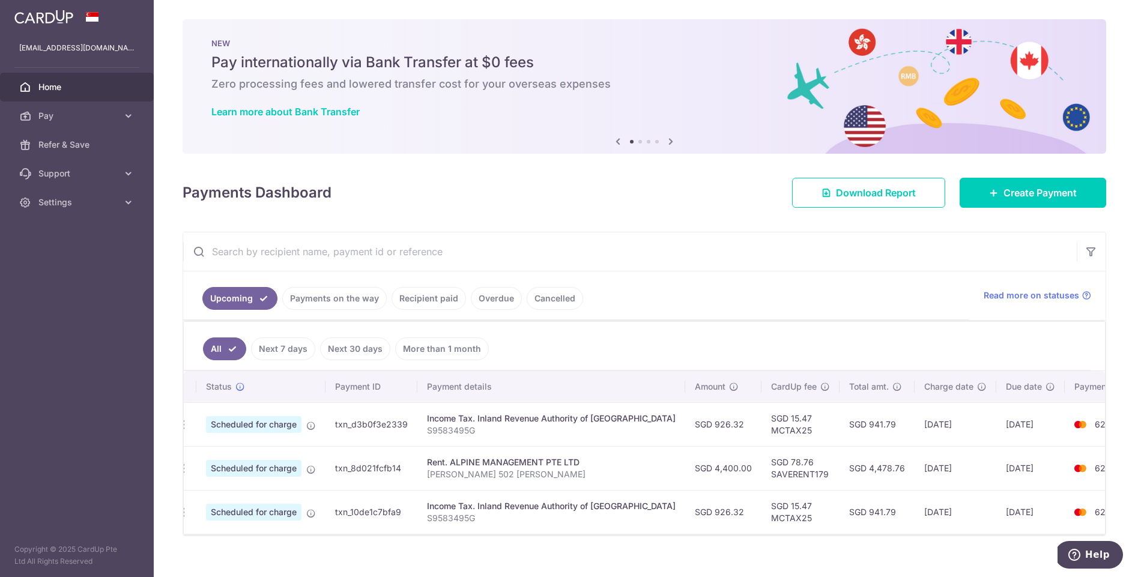
click at [306, 417] on td "Scheduled for charge" at bounding box center [260, 424] width 129 height 44
click at [306, 421] on icon at bounding box center [311, 426] width 10 height 10
click at [459, 432] on p "S9583495G" at bounding box center [551, 431] width 249 height 12
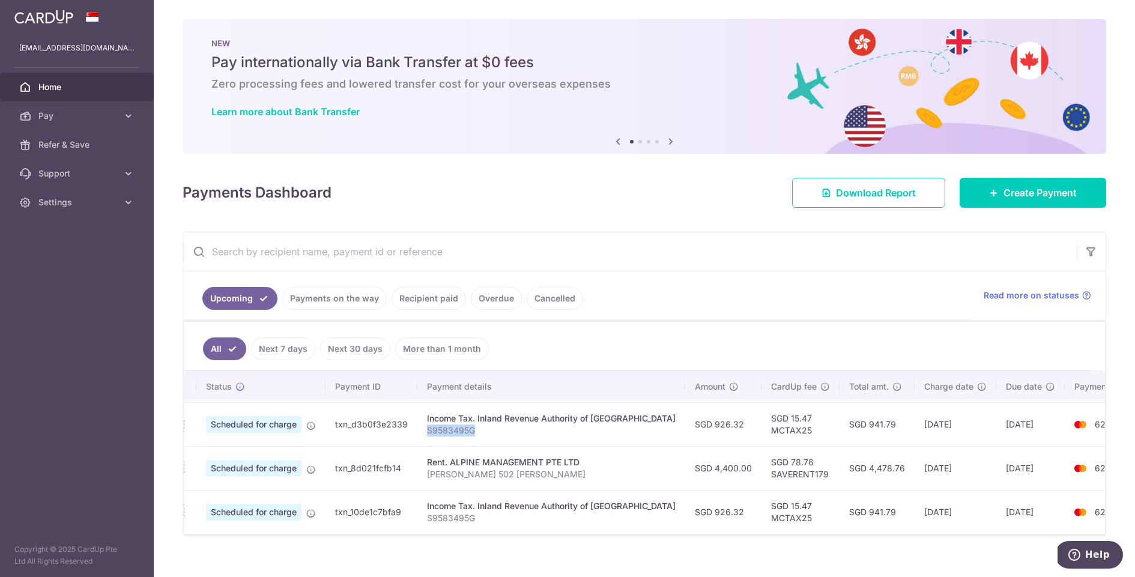
click at [459, 432] on p "S9583495G" at bounding box center [551, 431] width 249 height 12
click at [559, 419] on div "Income Tax. Inland Revenue Authority of Singapore" at bounding box center [551, 419] width 249 height 12
drag, startPoint x: 559, startPoint y: 419, endPoint x: 550, endPoint y: 421, distance: 9.7
click at [559, 419] on div "Income Tax. Inland Revenue Authority of Singapore" at bounding box center [551, 419] width 249 height 12
drag, startPoint x: 475, startPoint y: 410, endPoint x: 446, endPoint y: 422, distance: 31.0
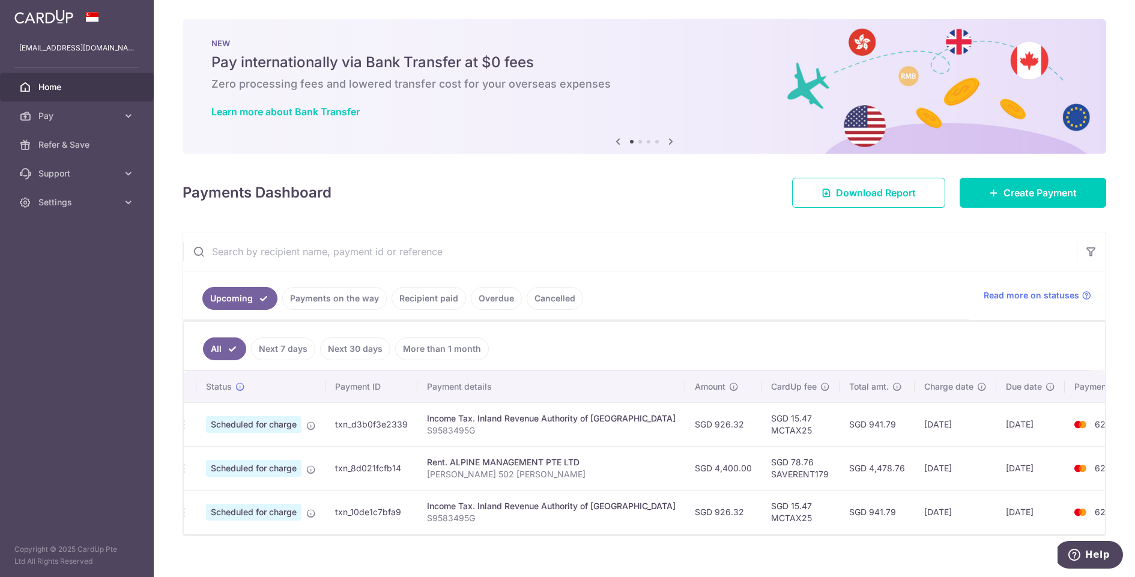
click at [475, 413] on div "Income Tax. Inland Revenue Authority of Singapore" at bounding box center [551, 419] width 249 height 12
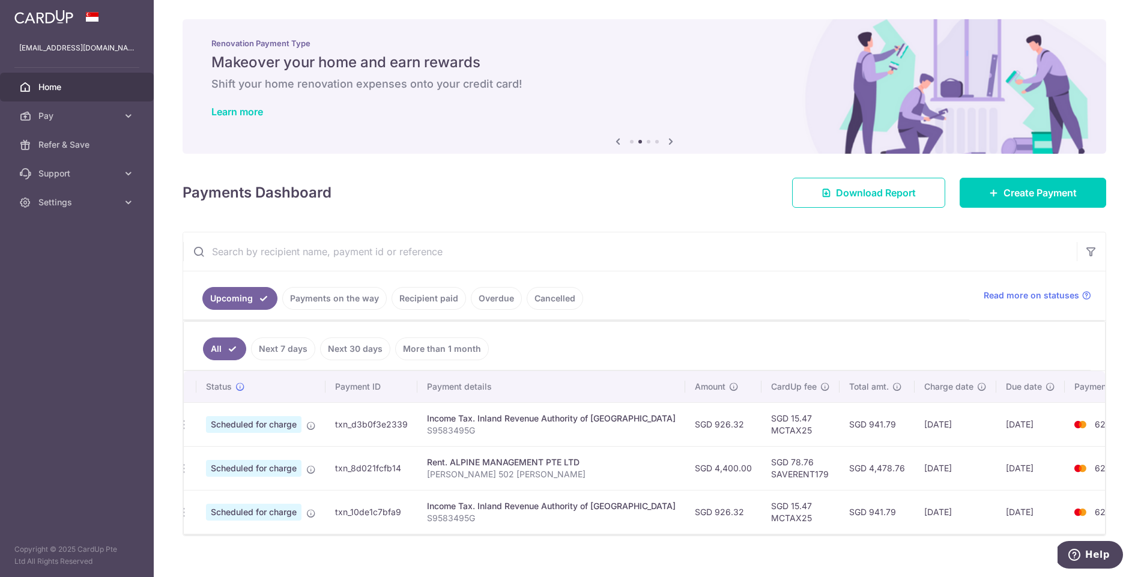
click at [443, 425] on p "S9583495G" at bounding box center [551, 431] width 249 height 12
drag, startPoint x: 450, startPoint y: 479, endPoint x: 469, endPoint y: 470, distance: 20.4
click at [450, 479] on td "Rent. ALPINE MANAGEMENT PTE LTD Sarkies 502 Xu Yingguan" at bounding box center [552, 468] width 268 height 44
click at [469, 470] on p "[PERSON_NAME] 502 [PERSON_NAME]" at bounding box center [551, 475] width 249 height 12
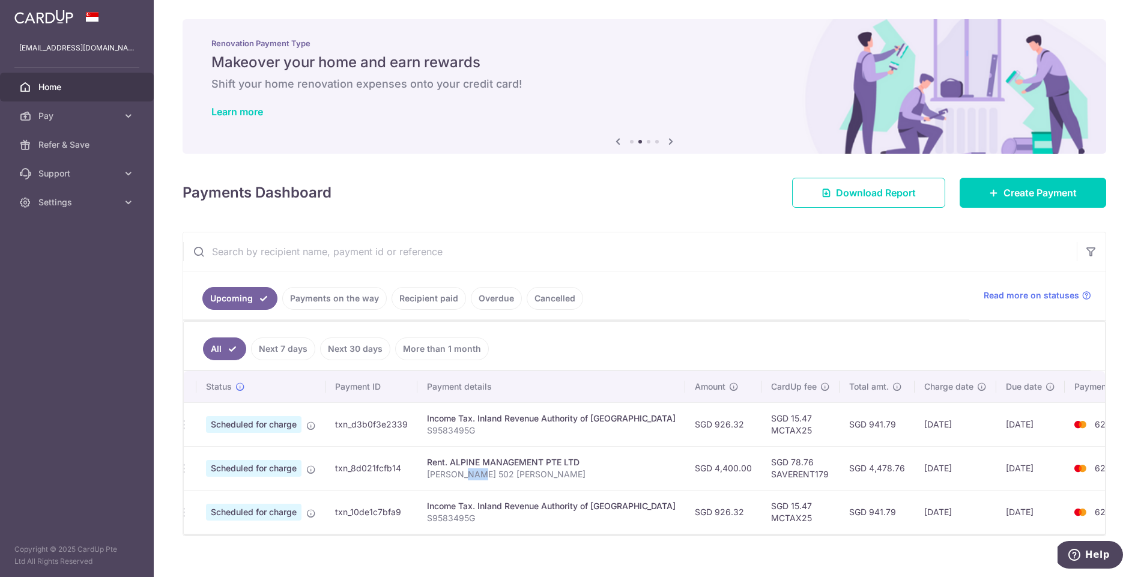
click at [469, 470] on p "[PERSON_NAME] 502 [PERSON_NAME]" at bounding box center [551, 475] width 249 height 12
drag, startPoint x: 469, startPoint y: 470, endPoint x: 498, endPoint y: 467, distance: 29.6
click at [469, 470] on p "[PERSON_NAME] 502 [PERSON_NAME]" at bounding box center [551, 475] width 249 height 12
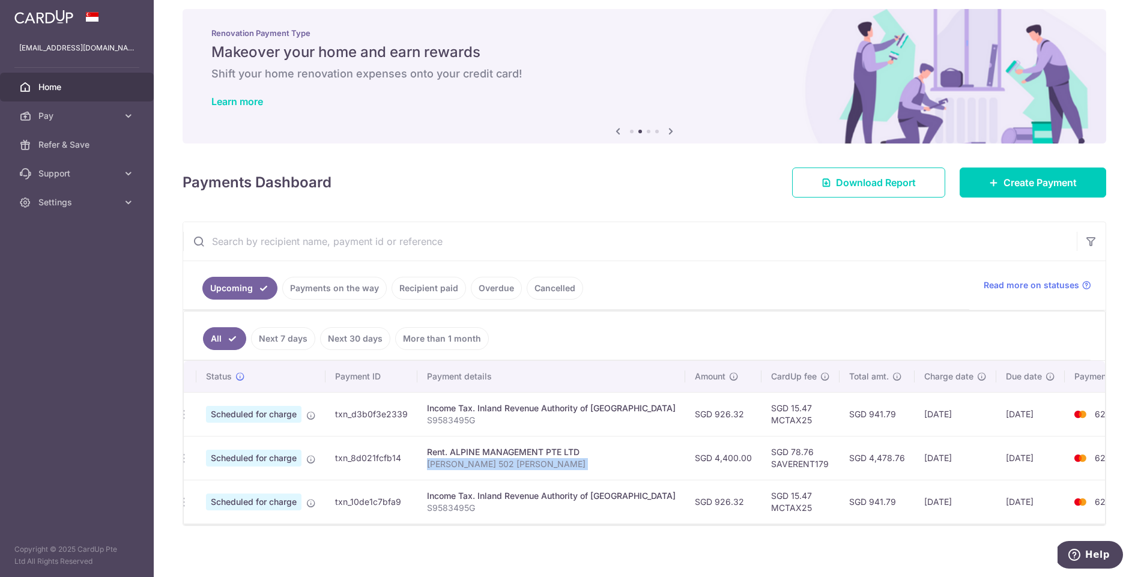
scroll to position [10, 0]
click at [479, 463] on p "[PERSON_NAME] 502 [PERSON_NAME]" at bounding box center [551, 465] width 249 height 12
click at [762, 465] on td "SGD 78.76 SAVERENT179" at bounding box center [801, 459] width 78 height 44
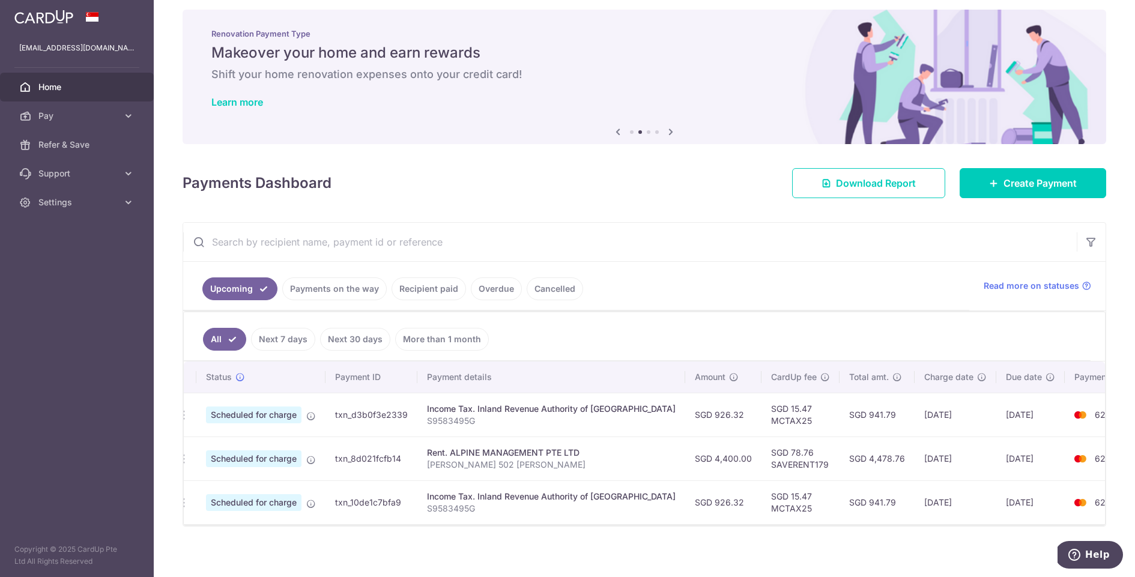
click at [762, 465] on td "SGD 78.76 SAVERENT179" at bounding box center [801, 459] width 78 height 44
copy td "SAVERENT179"
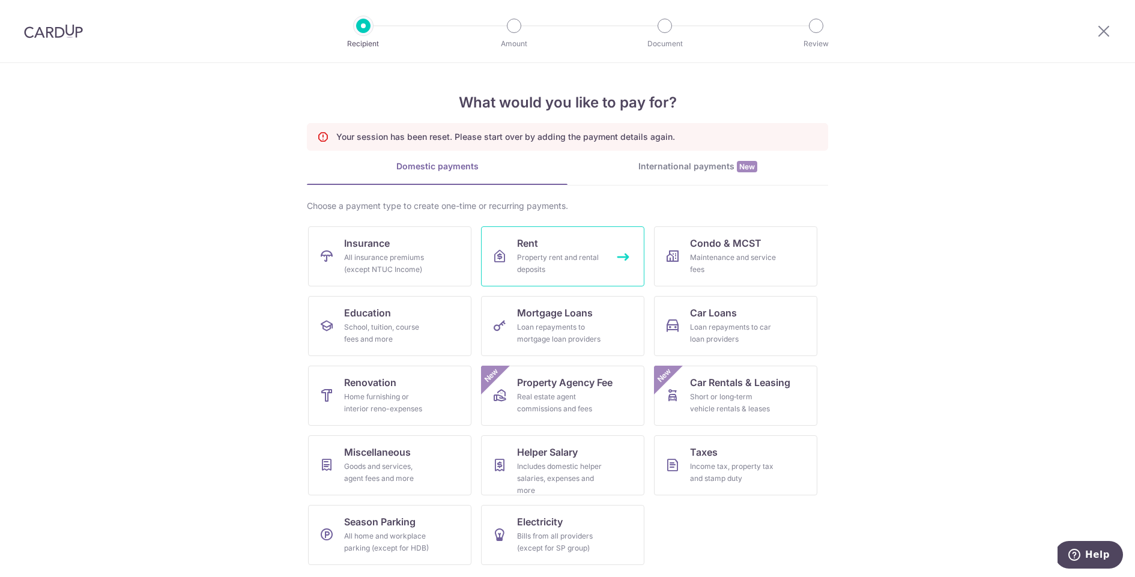
drag, startPoint x: 879, startPoint y: 230, endPoint x: 622, endPoint y: 249, distance: 258.4
click at [879, 230] on section "What would you like to pay for? Your session has been reset. Please start over …" at bounding box center [567, 320] width 1135 height 514
click at [490, 254] on link "Rent Property rent and rental deposits" at bounding box center [562, 256] width 163 height 60
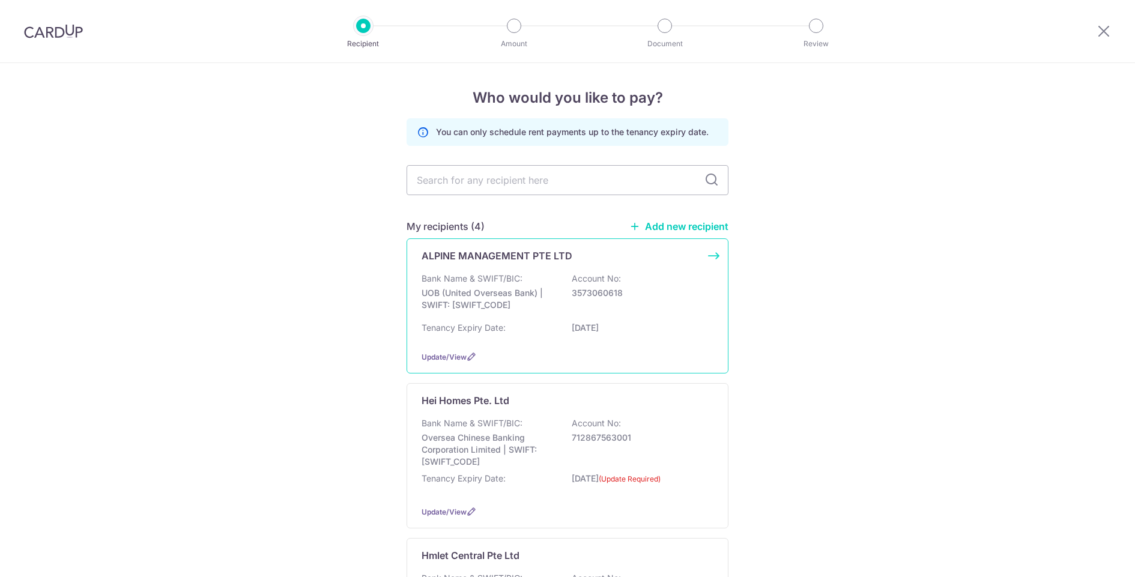
scroll to position [5, 0]
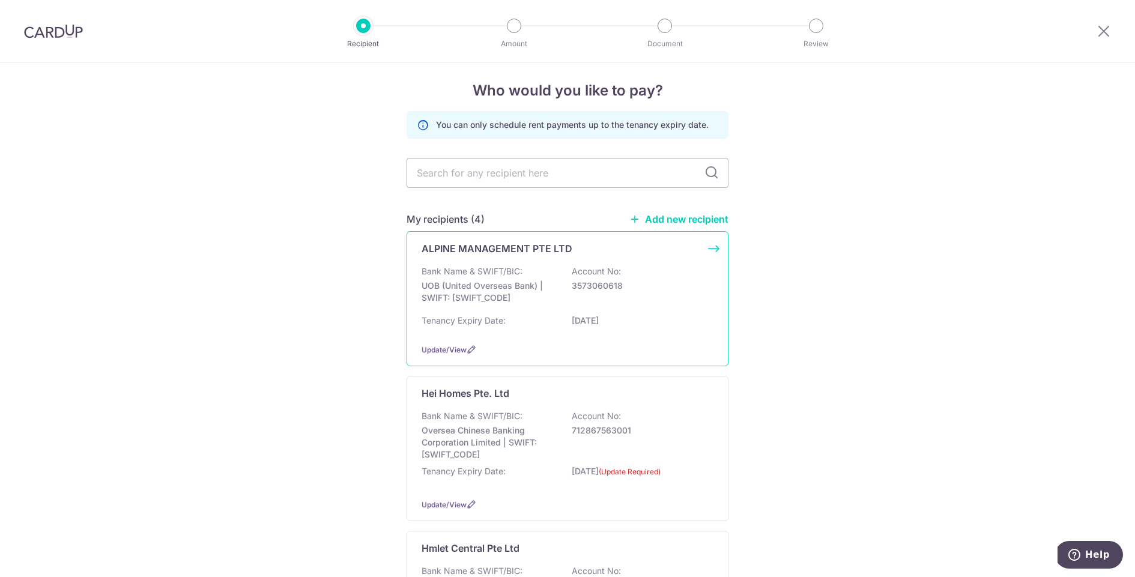
click at [534, 258] on div "ALPINE MANAGEMENT PTE LTD Bank Name & SWIFT/BIC: UOB (United Overseas Bank) | S…" at bounding box center [568, 298] width 322 height 135
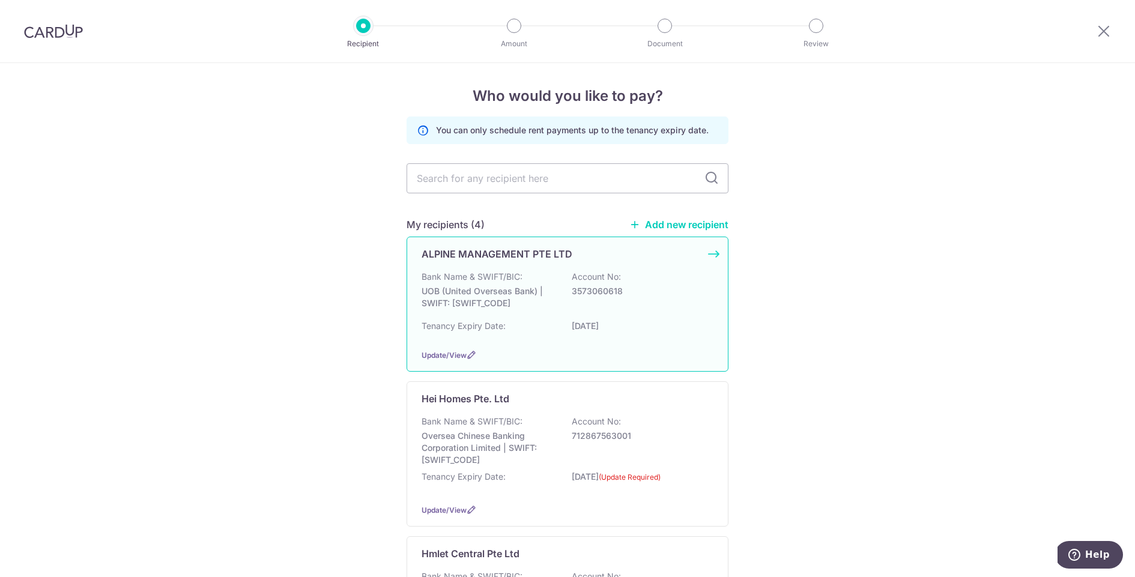
scroll to position [0, 0]
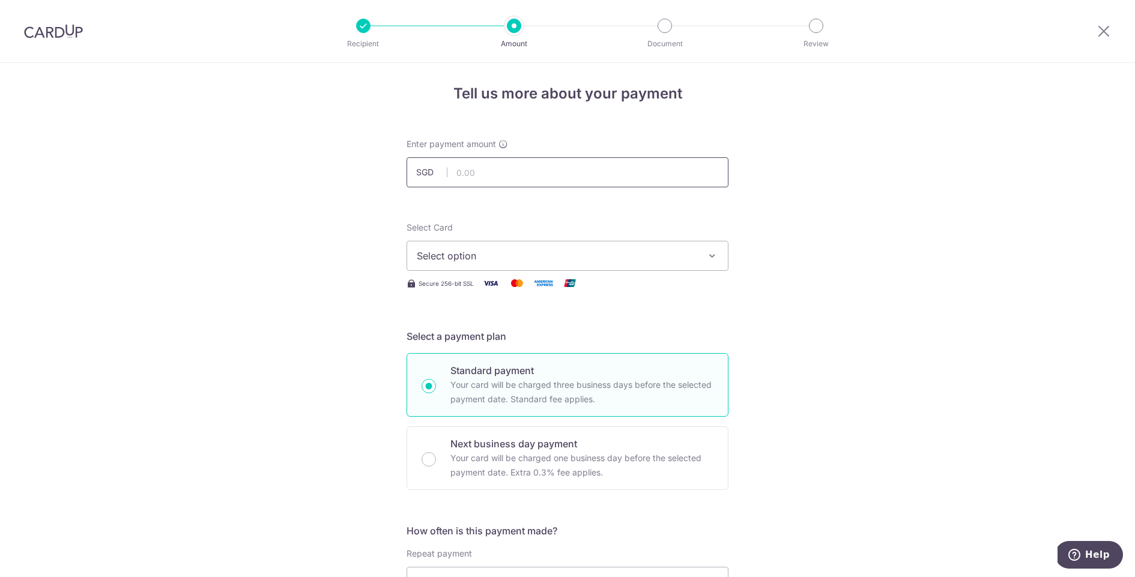
click at [645, 177] on input "text" at bounding box center [568, 172] width 322 height 30
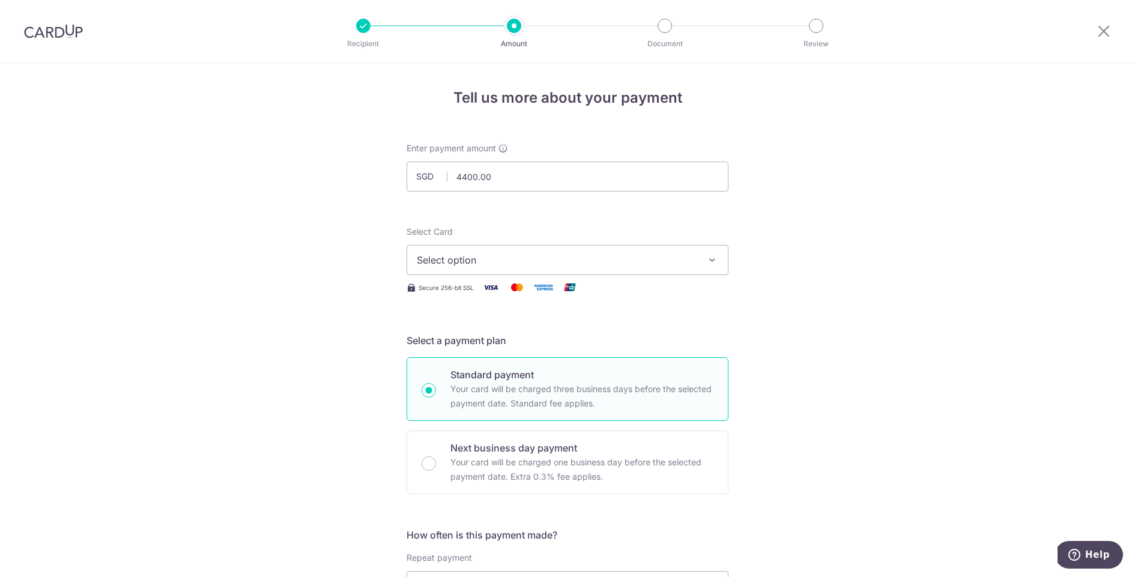
type input "4,400.00"
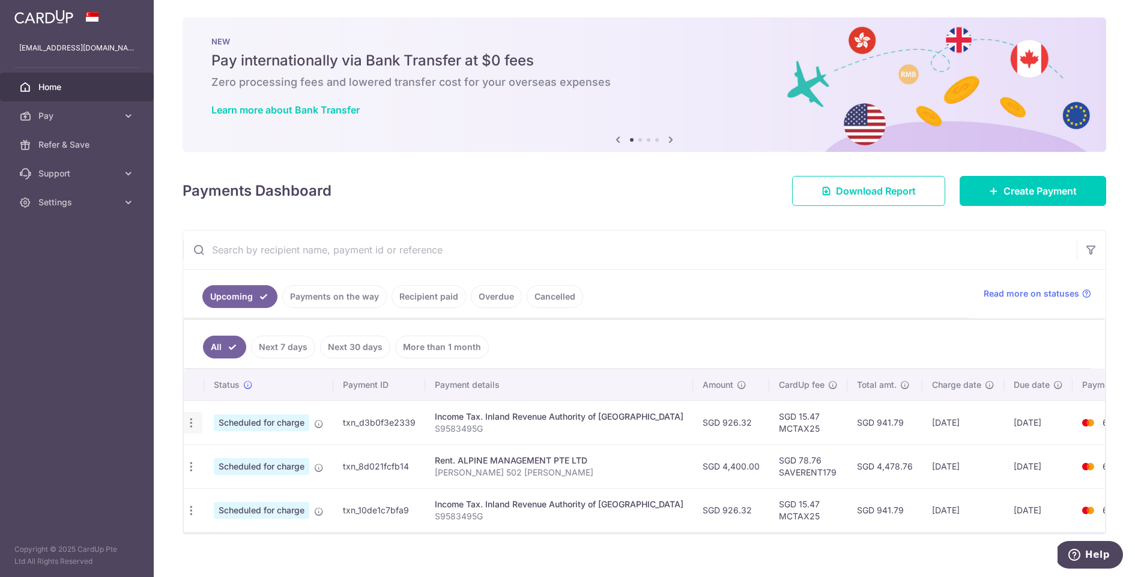
click at [187, 425] on icon "button" at bounding box center [191, 423] width 13 height 13
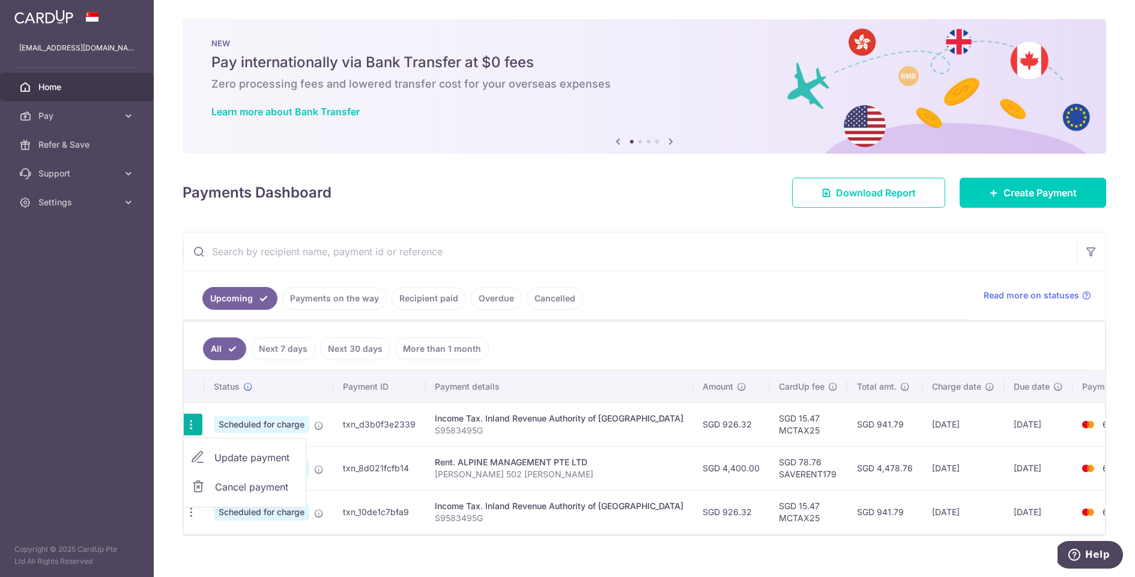
scroll to position [1, 0]
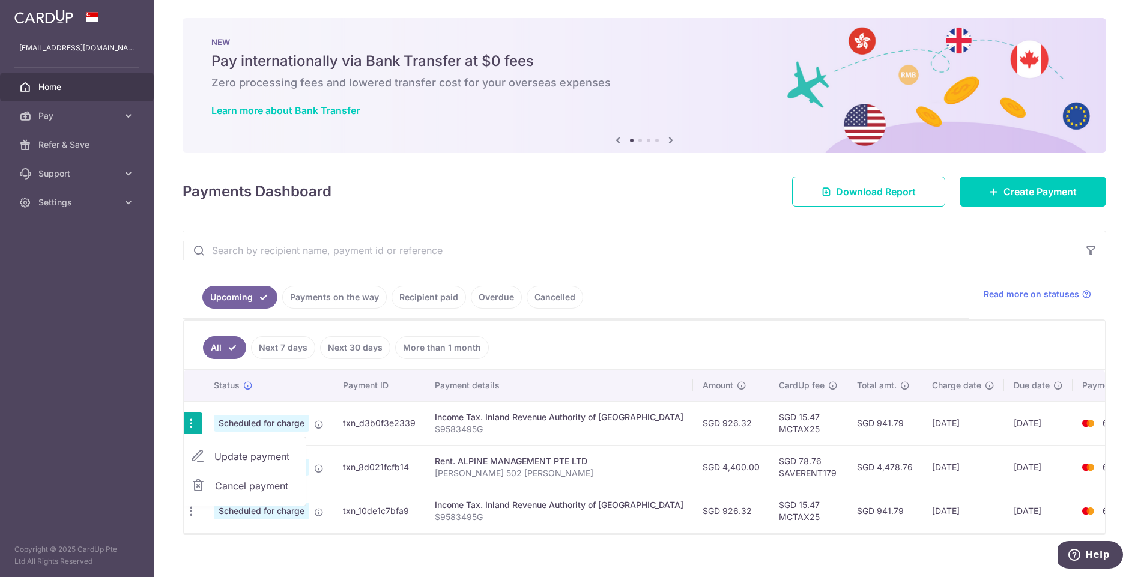
click at [265, 455] on span "Update payment" at bounding box center [255, 456] width 82 height 14
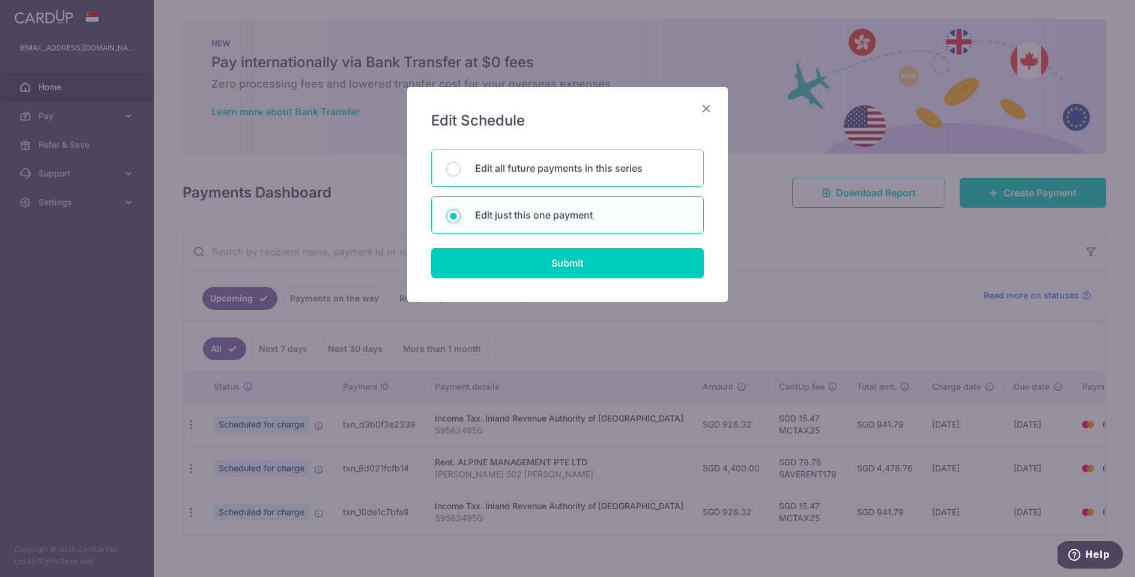
click at [597, 163] on p "Edit all future payments in this series" at bounding box center [582, 168] width 214 height 14
click at [461, 163] on input "Edit all future payments in this series" at bounding box center [453, 169] width 14 height 14
radio input "true"
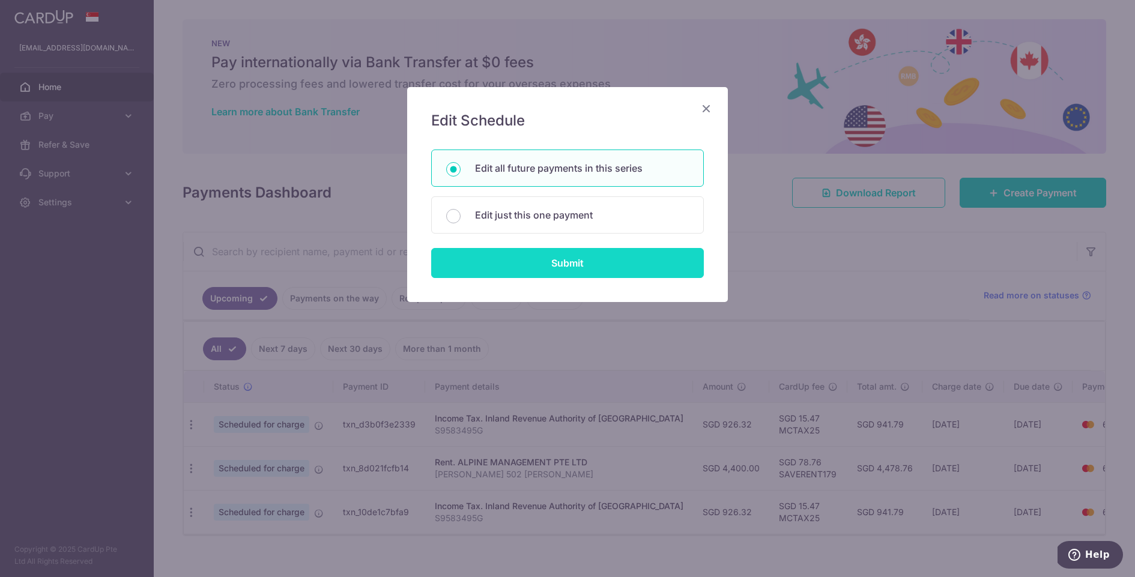
click at [601, 264] on input "Submit" at bounding box center [567, 263] width 273 height 30
radio input "true"
type input "926.32"
type input "S9583495G"
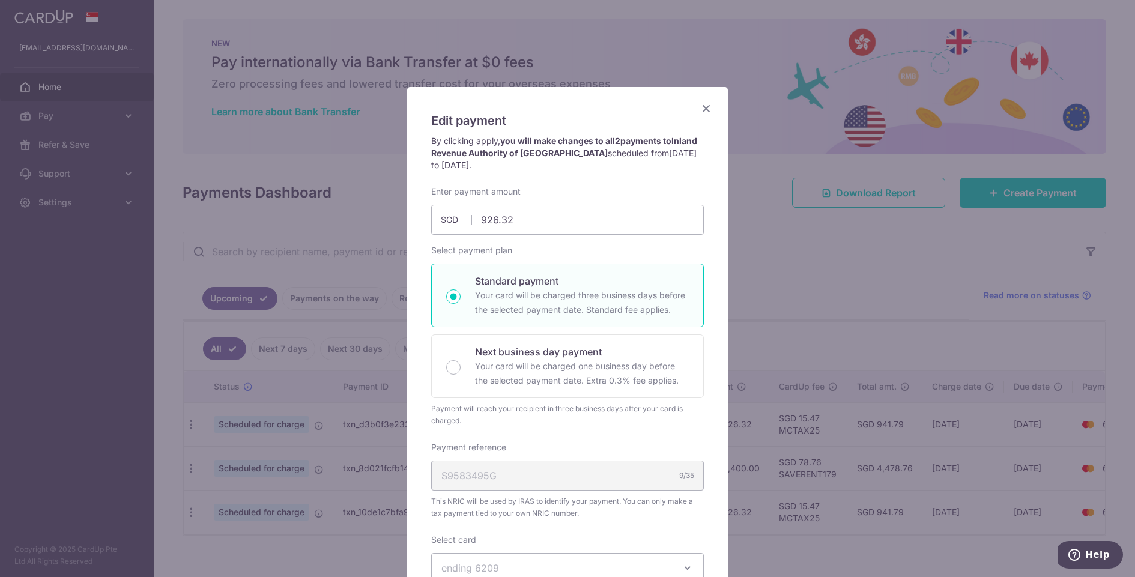
scroll to position [333, 0]
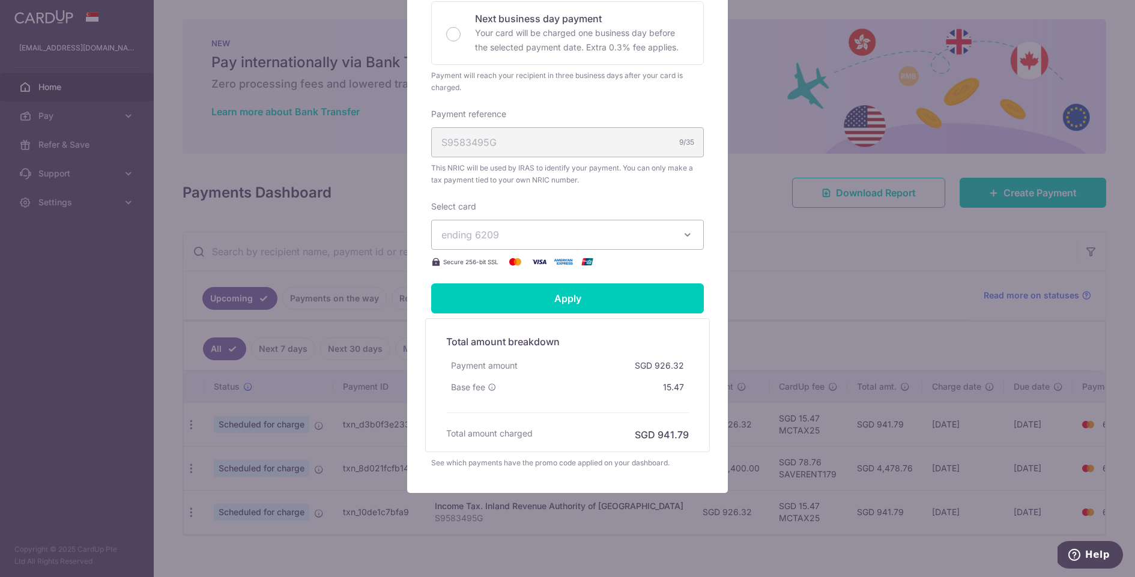
click at [571, 228] on span "ending 6209" at bounding box center [557, 235] width 231 height 14
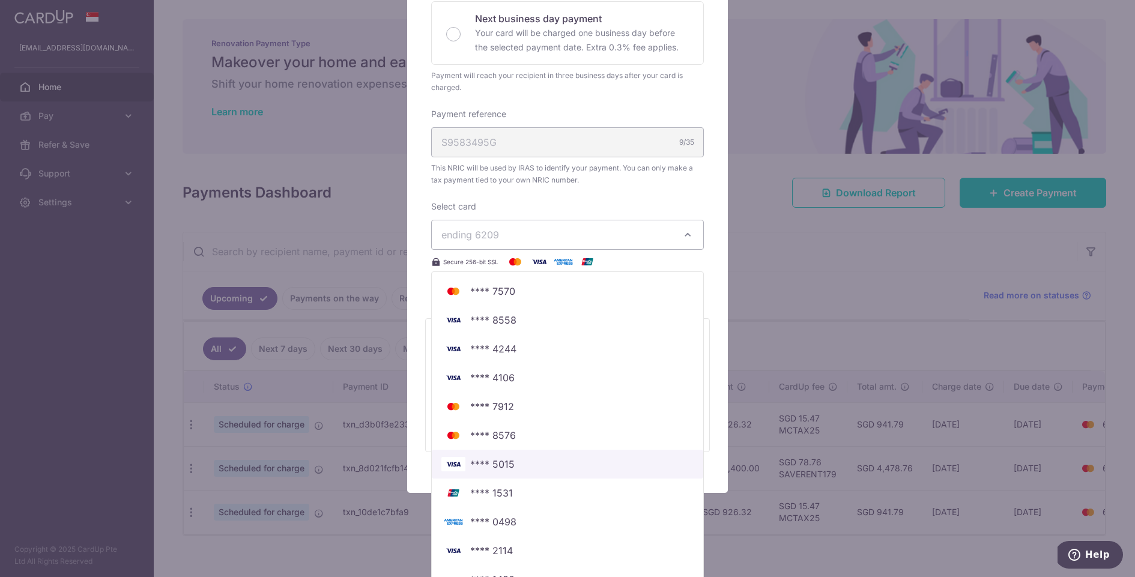
scroll to position [526, 0]
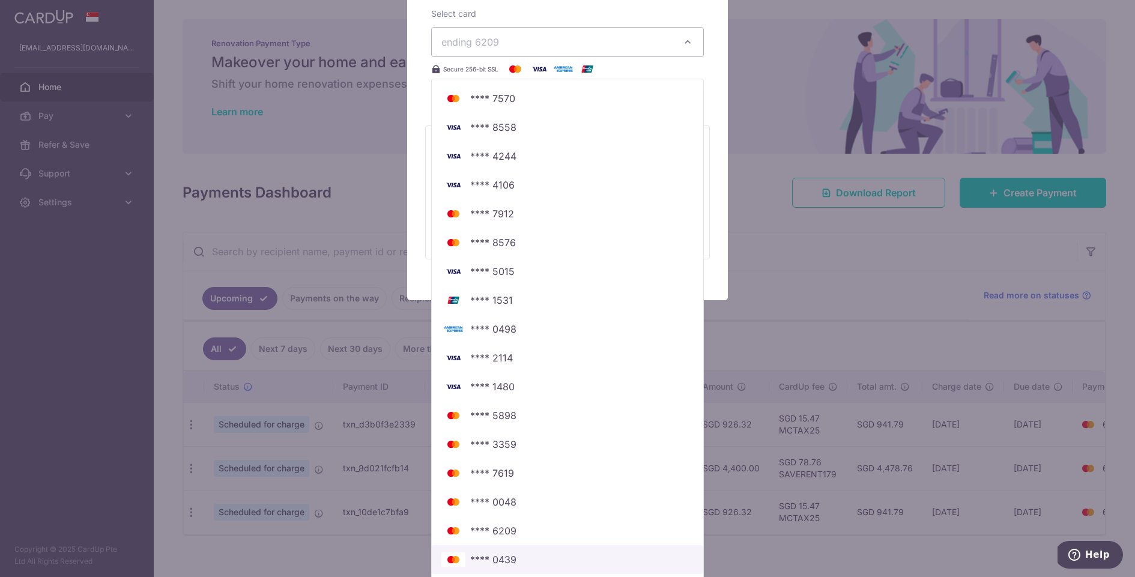
click at [538, 557] on span "**** 0439" at bounding box center [568, 560] width 252 height 14
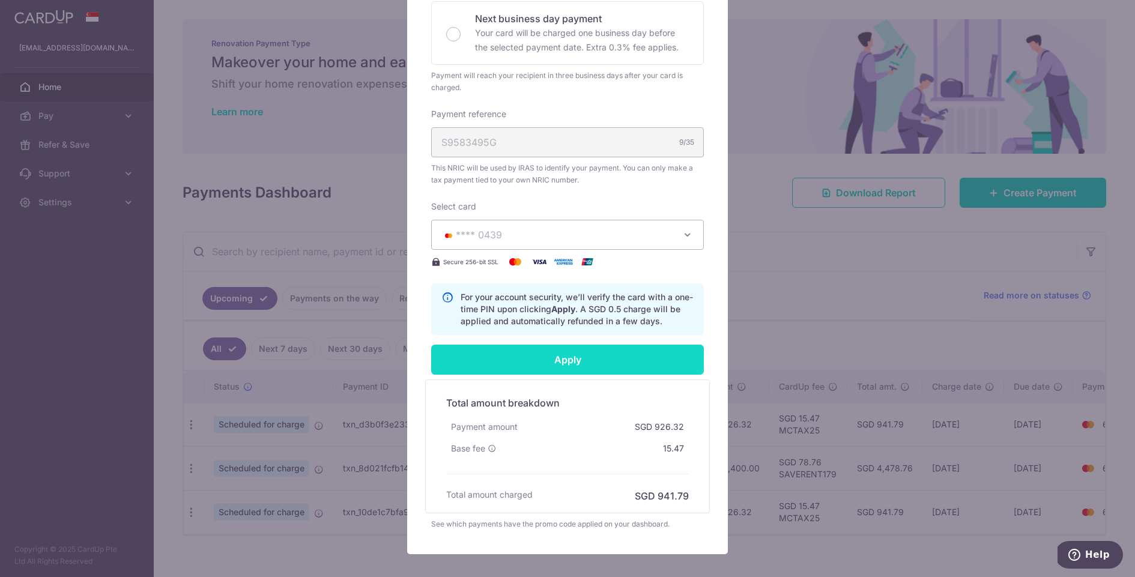
click at [602, 360] on input "Apply" at bounding box center [567, 360] width 273 height 30
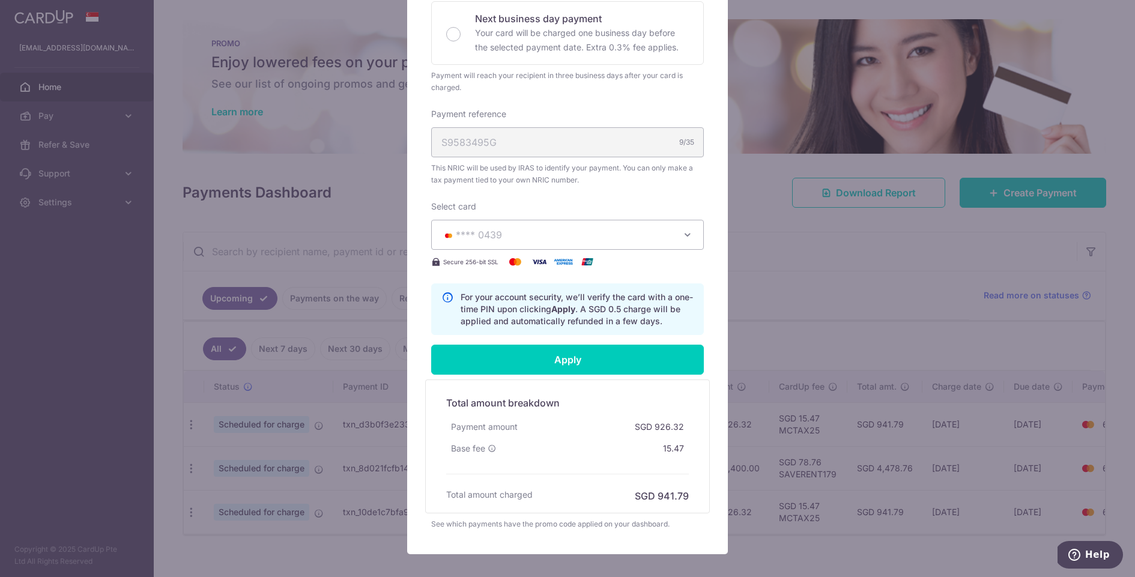
type input "Successfully Applied"
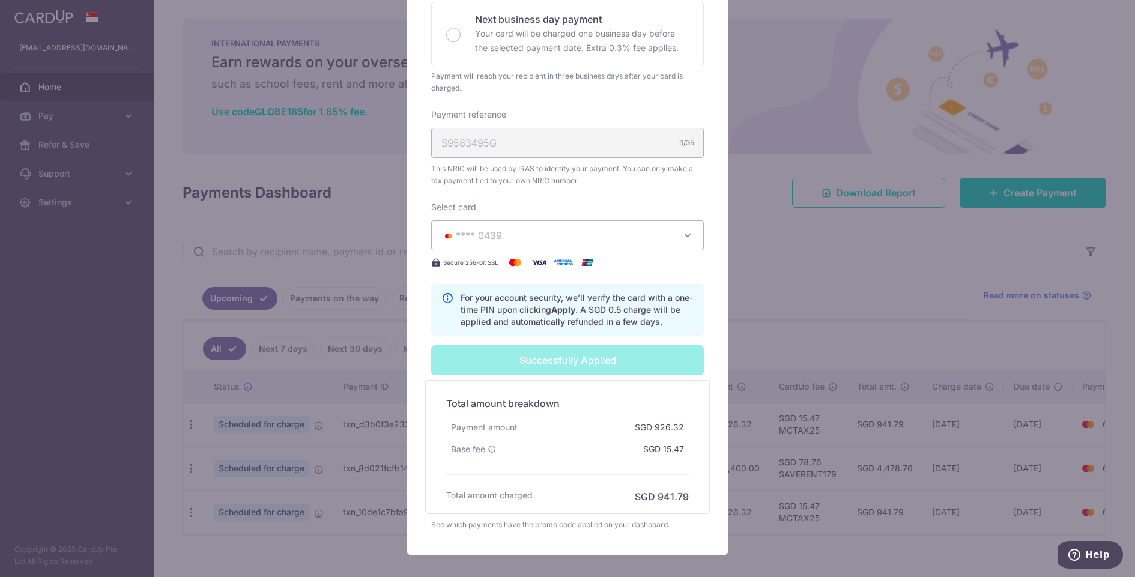
click at [729, 217] on div "Edit payment By clicking apply, you will make changes to all 2 payments to Inla…" at bounding box center [567, 288] width 1135 height 577
click at [864, 260] on div "Edit payment By clicking apply, you will make changes to all 2 payments to Inla…" at bounding box center [567, 288] width 1135 height 577
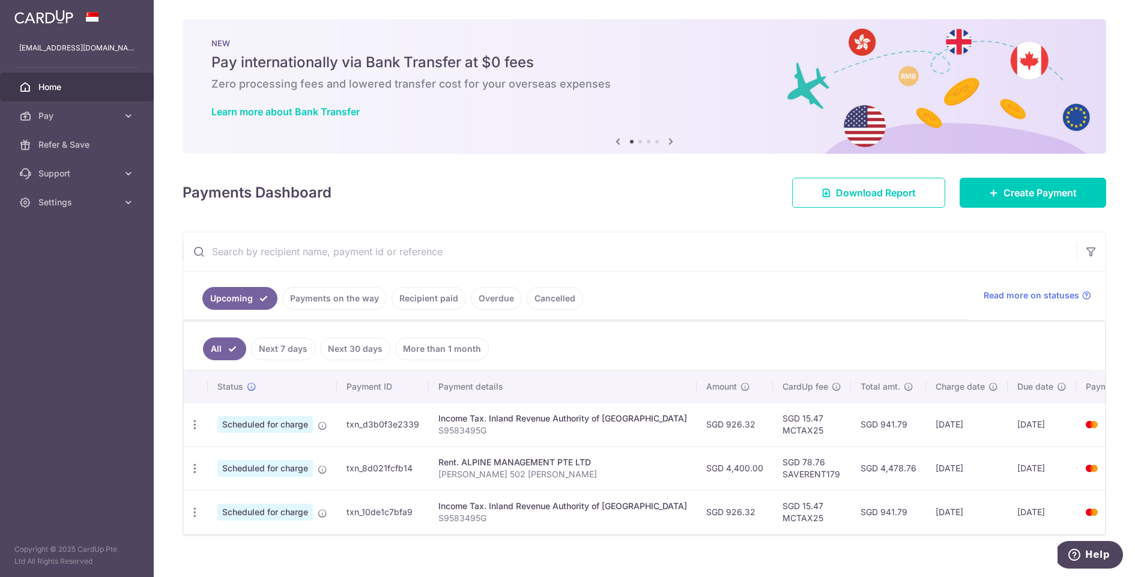
scroll to position [0, 11]
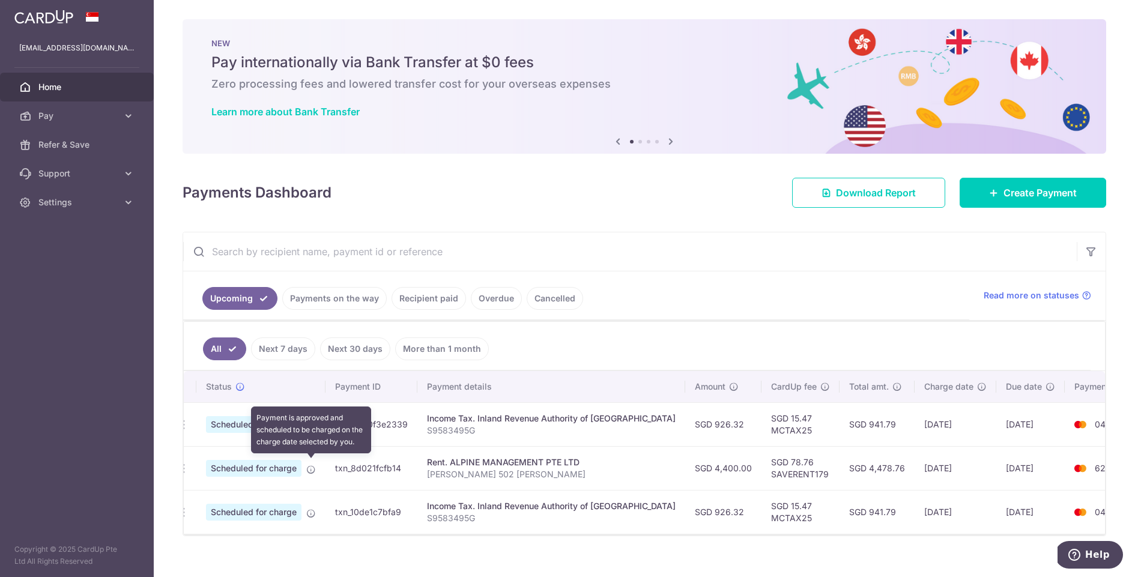
click at [313, 466] on icon at bounding box center [311, 470] width 10 height 10
click at [213, 469] on span "Scheduled for charge" at bounding box center [254, 468] width 96 height 17
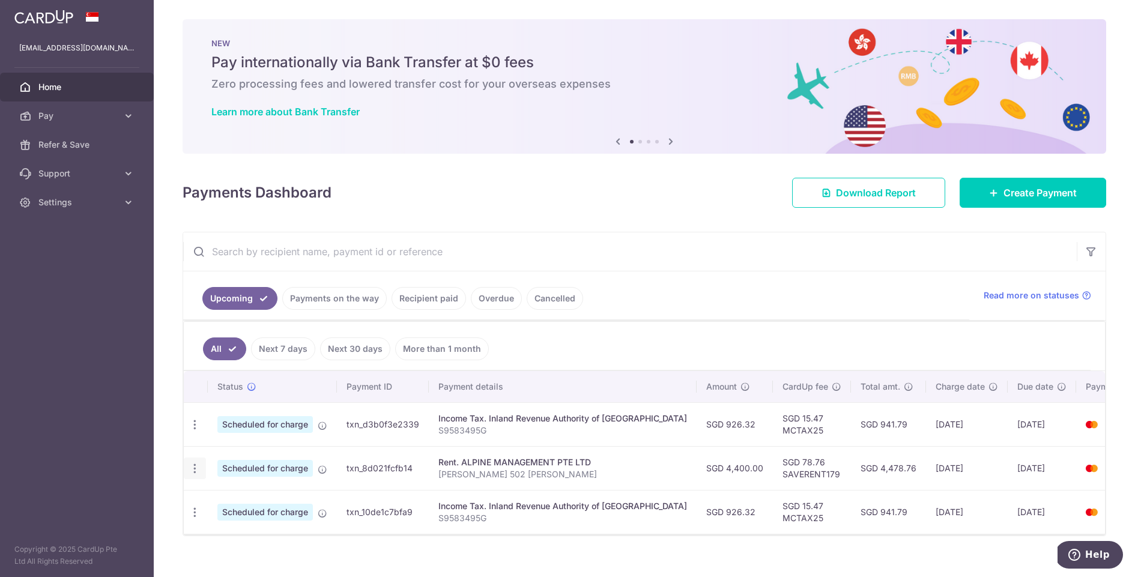
scroll to position [1, 0]
click at [190, 465] on icon "button" at bounding box center [195, 468] width 13 height 13
click at [220, 496] on span "Update payment" at bounding box center [259, 501] width 82 height 14
radio input "true"
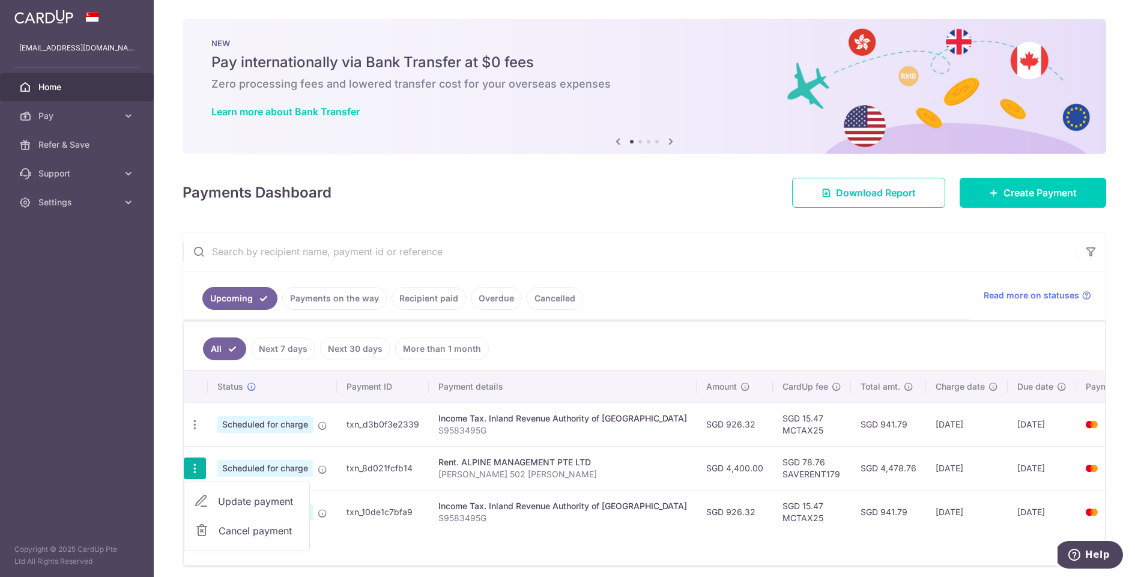
type input "4,400.00"
type input "[DATE]"
type input "[PERSON_NAME] 502 [PERSON_NAME]"
type input "SAVERENT179"
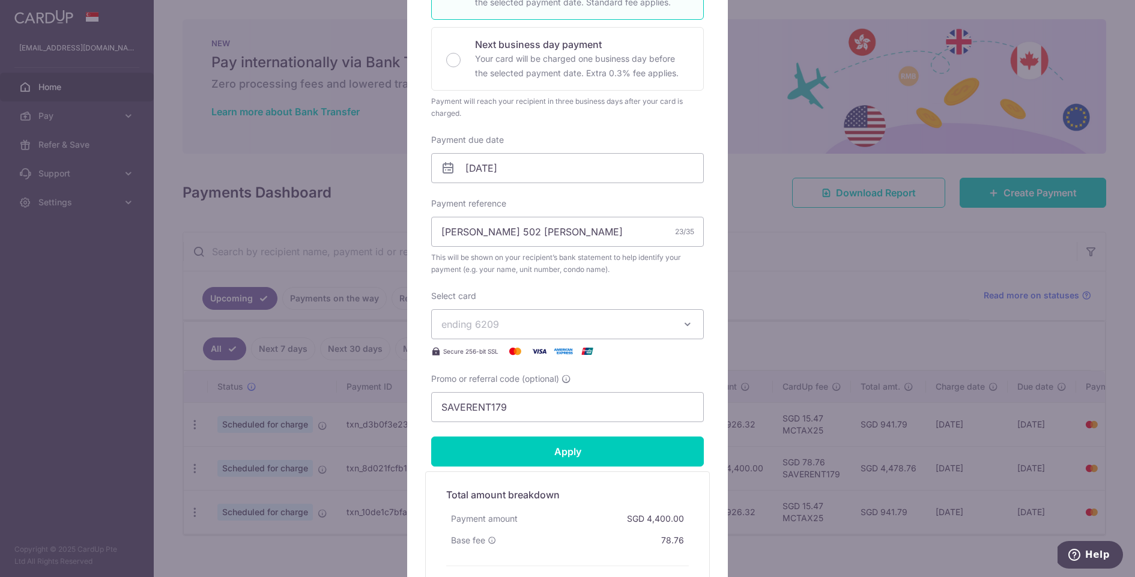
scroll to position [393, 0]
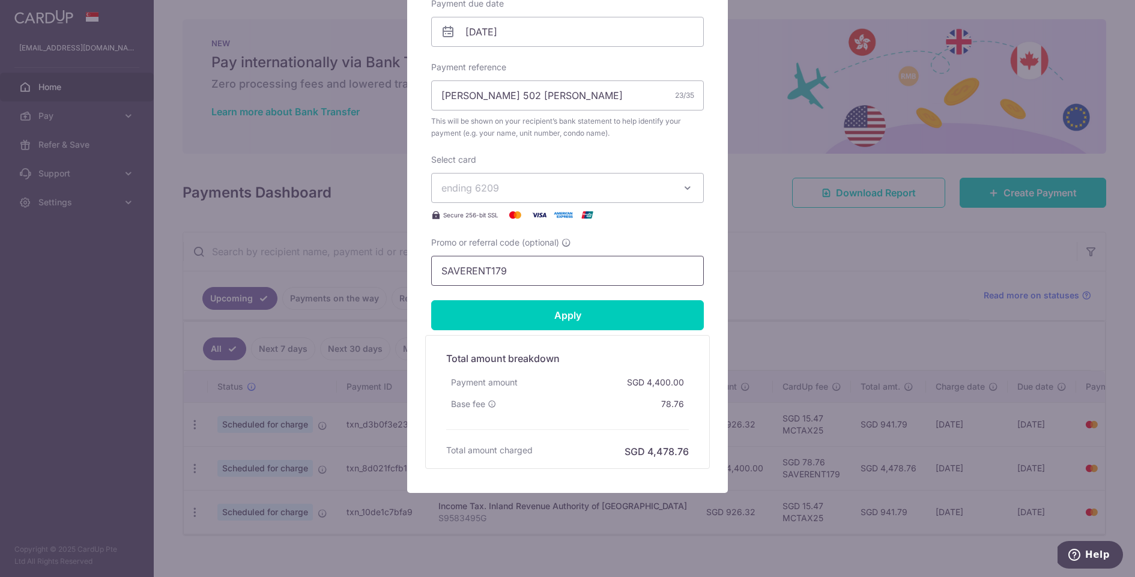
click at [553, 264] on input "SAVERENT179" at bounding box center [567, 271] width 273 height 30
click at [560, 210] on img at bounding box center [563, 215] width 24 height 14
click at [566, 186] on span "ending 6209" at bounding box center [557, 188] width 231 height 14
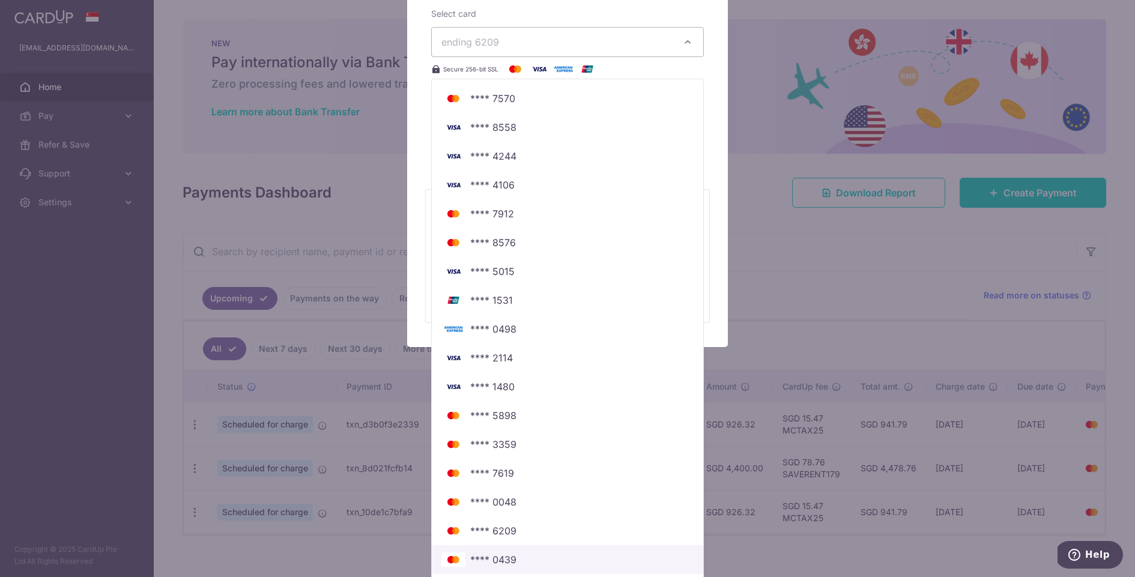
click at [527, 559] on span "**** 0439" at bounding box center [568, 560] width 252 height 14
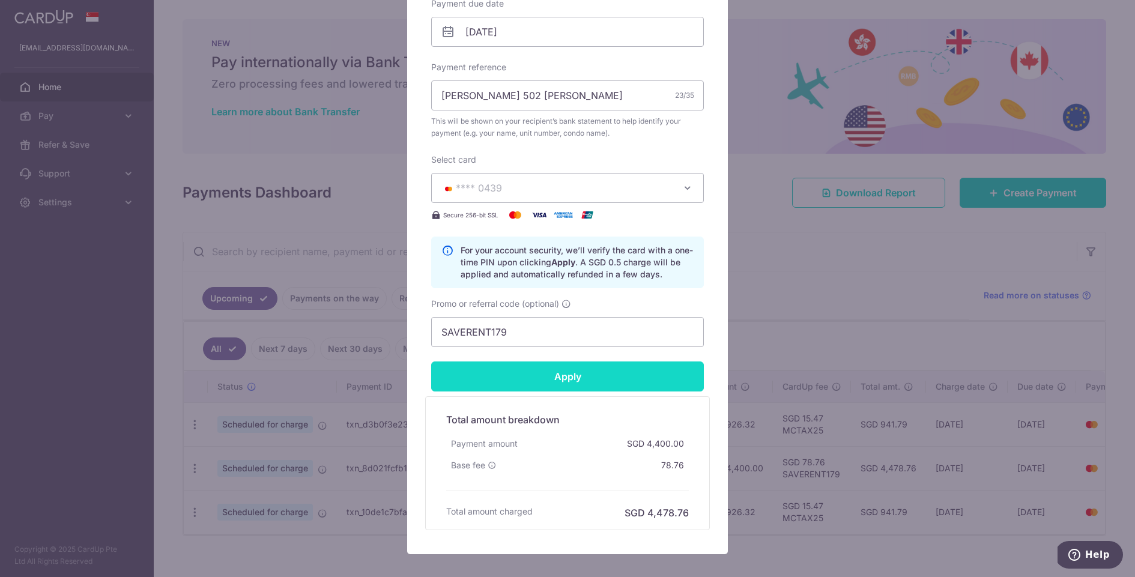
click at [568, 380] on input "Apply" at bounding box center [567, 377] width 273 height 30
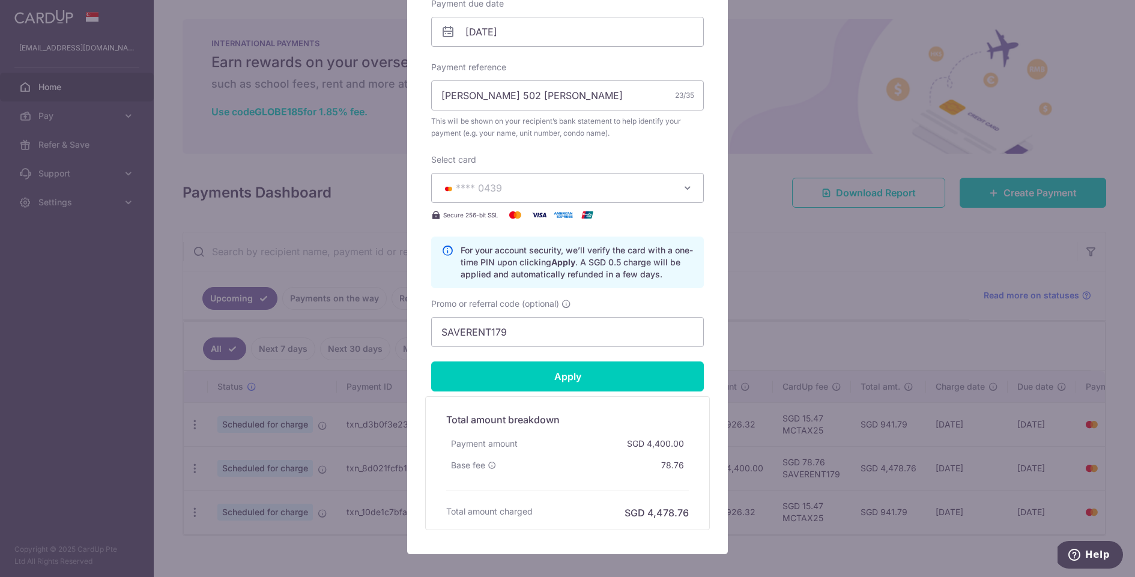
type input "Successfully Applied"
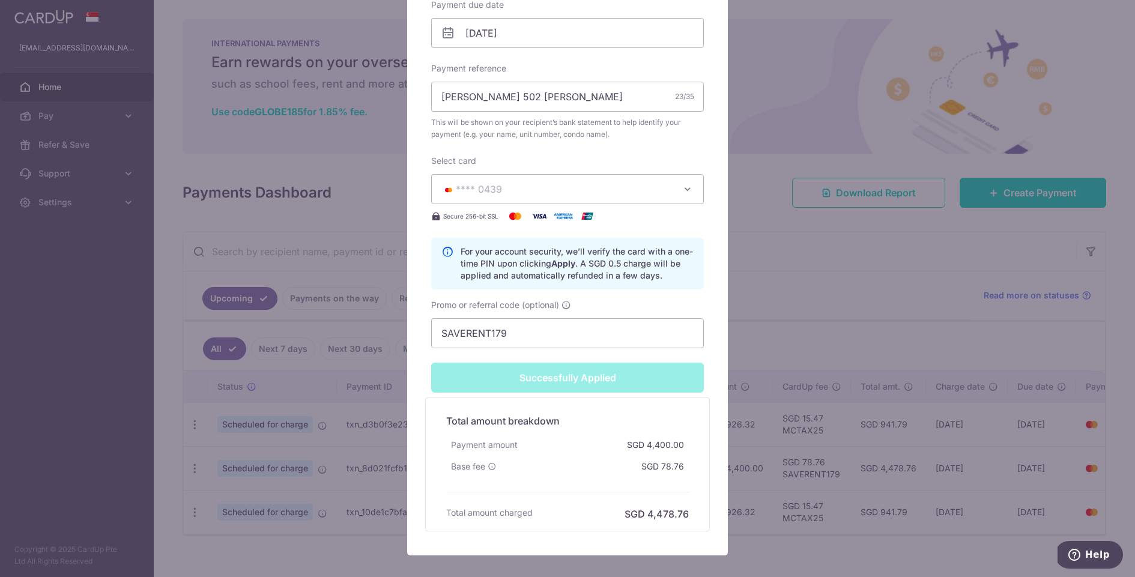
click at [1001, 338] on div "Edit payment By clicking apply, you will make changes to all payments to ALPINE…" at bounding box center [567, 288] width 1135 height 577
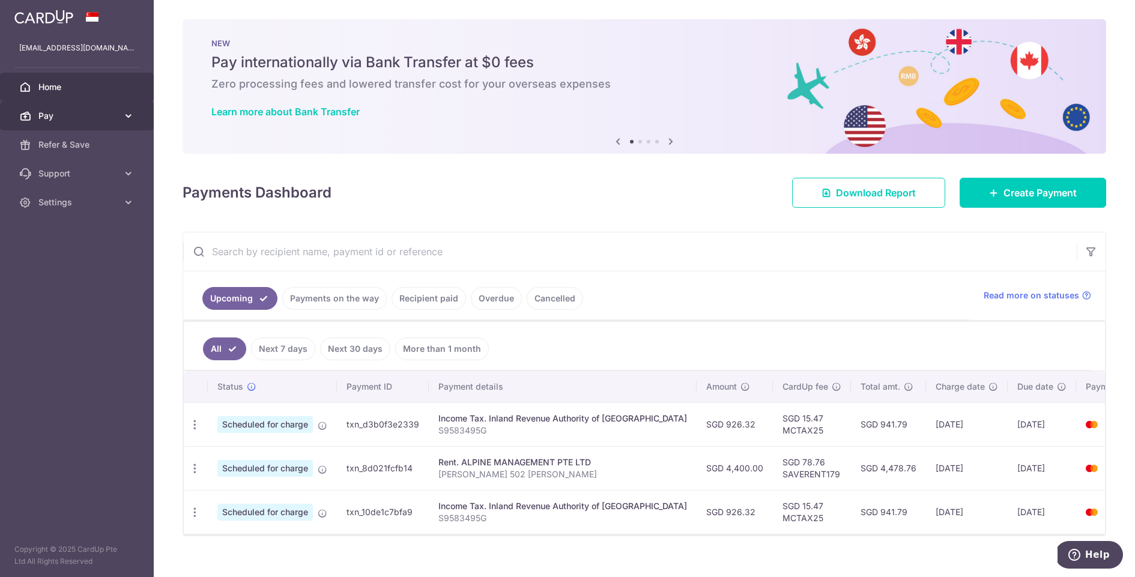
click at [104, 102] on link "Pay" at bounding box center [77, 116] width 154 height 29
click at [100, 106] on link "Pay" at bounding box center [77, 116] width 154 height 29
click at [722, 254] on input "text" at bounding box center [630, 251] width 894 height 38
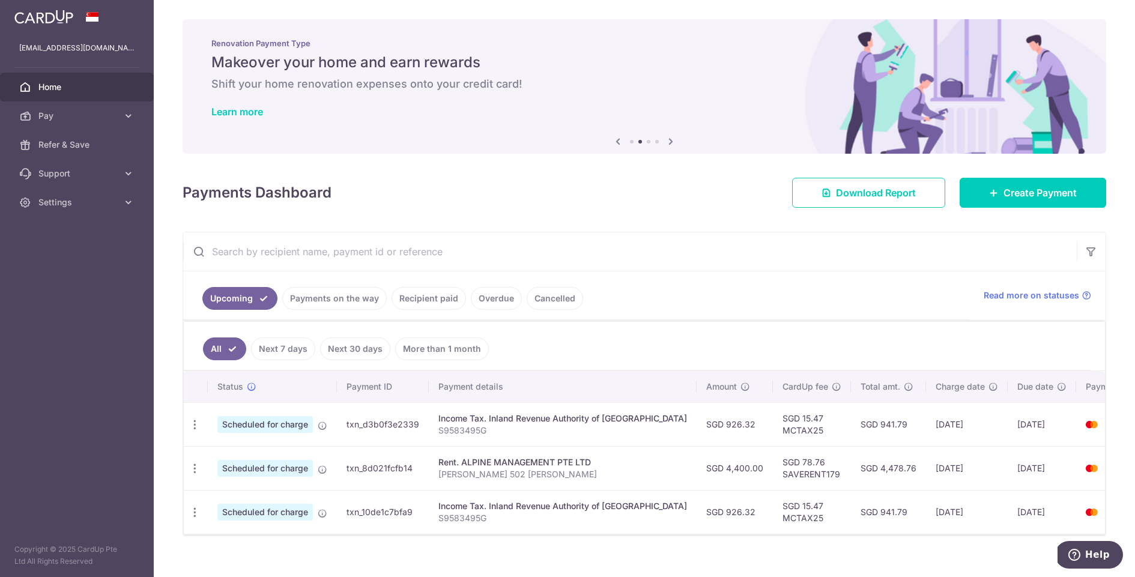
click at [675, 253] on input "text" at bounding box center [630, 251] width 894 height 38
